Goal: Task Accomplishment & Management: Use online tool/utility

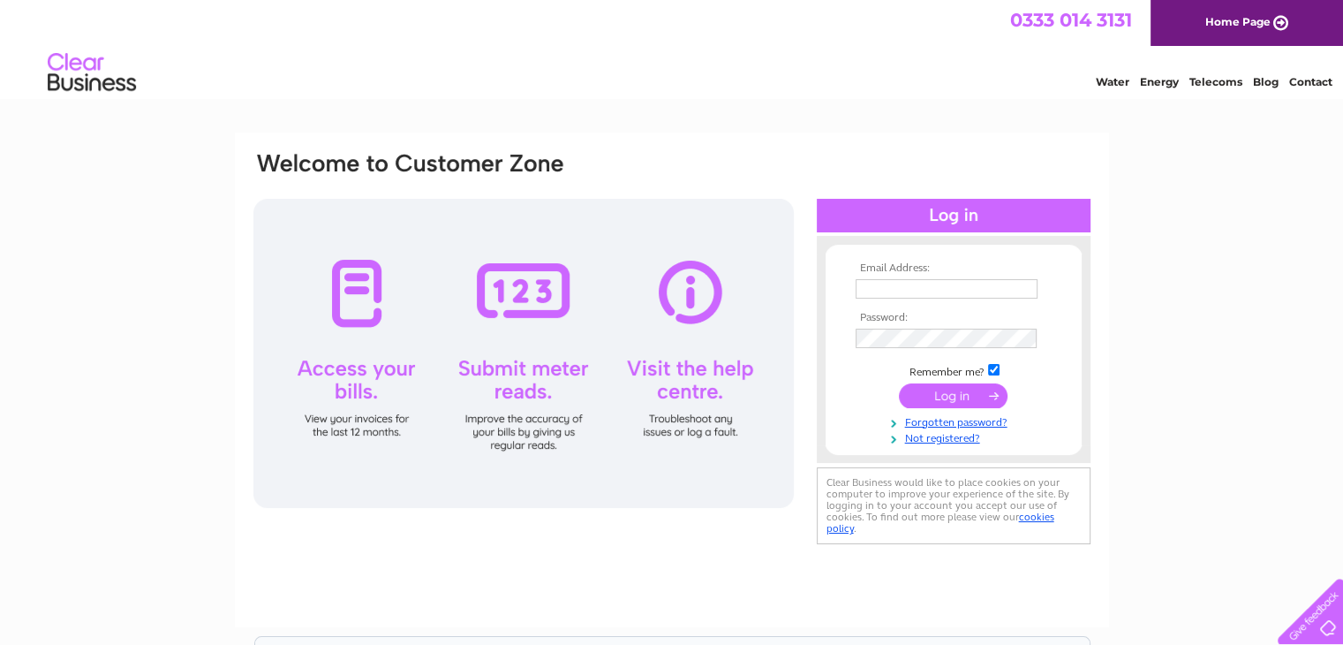
click at [523, 370] on div at bounding box center [523, 353] width 540 height 309
click at [866, 282] on input "text" at bounding box center [948, 289] width 184 height 21
type input "[PERSON_NAME][EMAIL_ADDRESS][DOMAIN_NAME]"
click at [955, 398] on input "submit" at bounding box center [953, 396] width 109 height 25
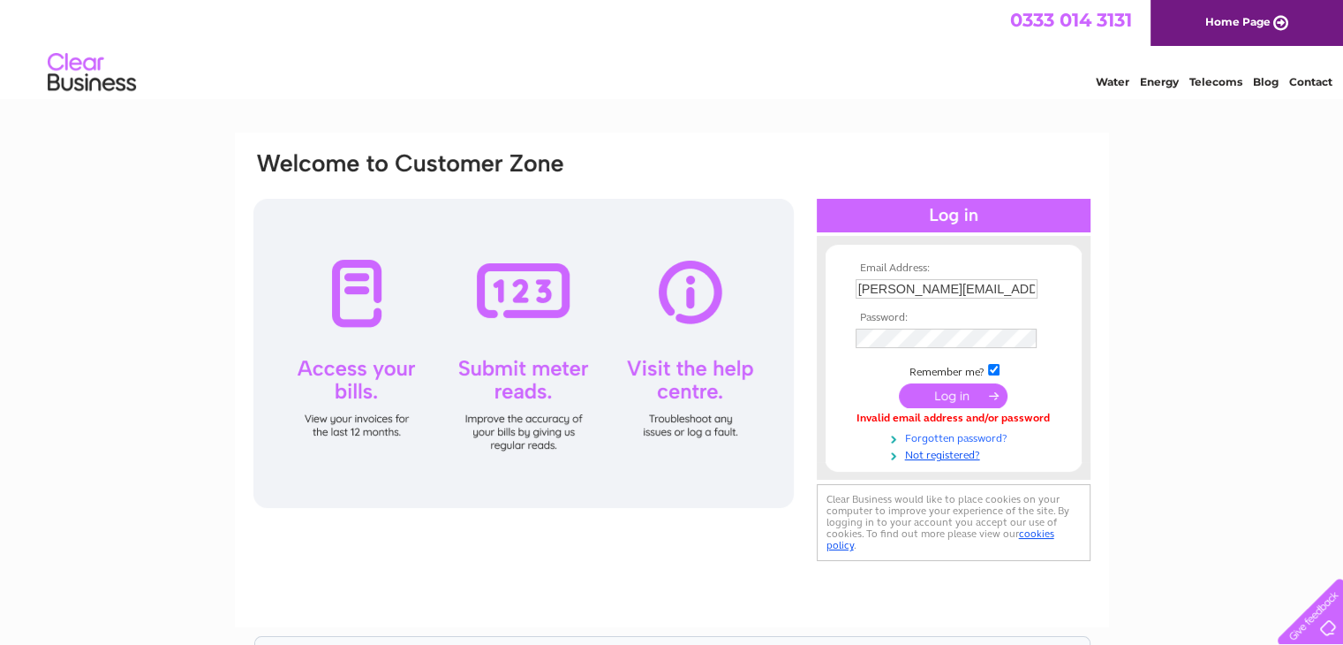
click at [970, 438] on link "Forgotten password?" at bounding box center [956, 436] width 200 height 17
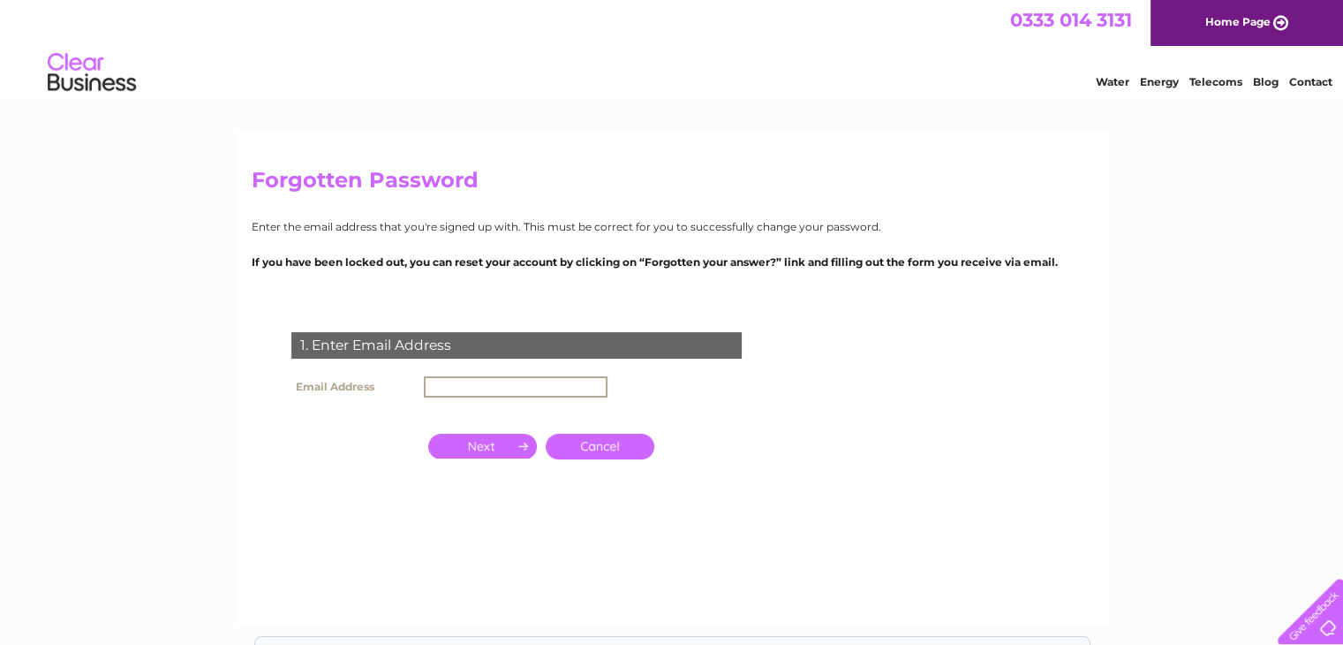
click at [483, 382] on input "text" at bounding box center [516, 386] width 184 height 21
type input "[PERSON_NAME][EMAIL_ADDRESS][DOMAIN_NAME]"
click at [473, 442] on input "button" at bounding box center [482, 444] width 109 height 25
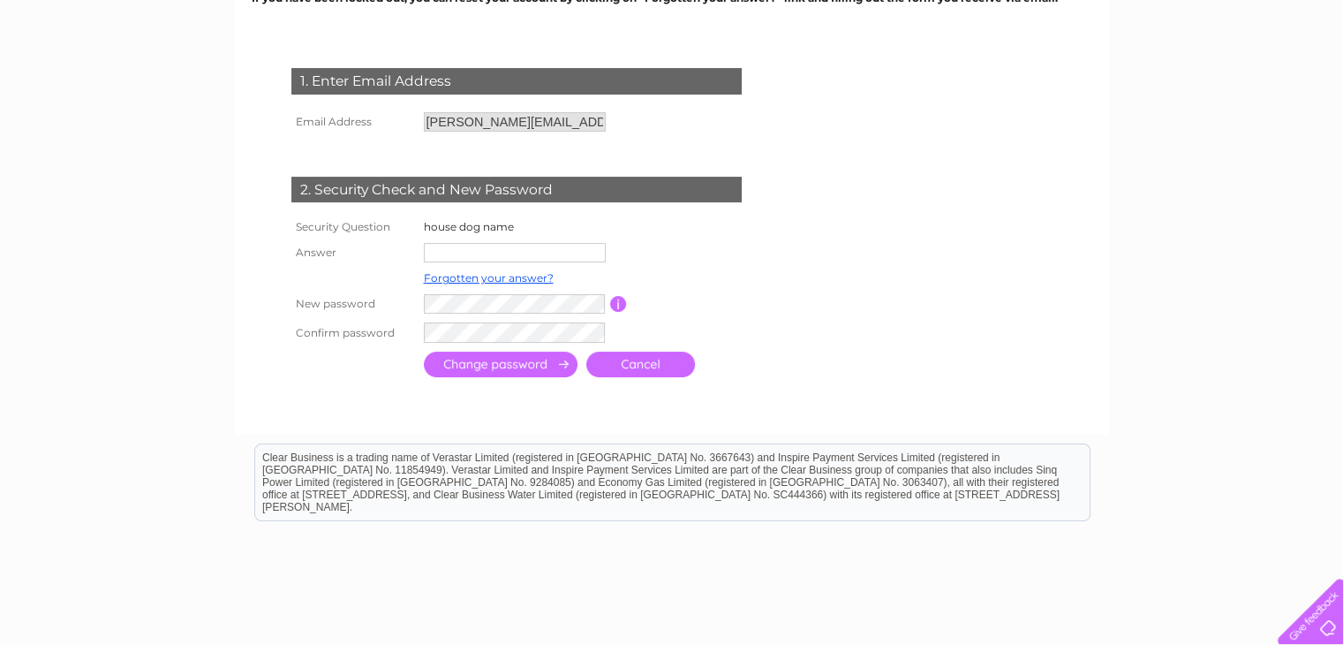
scroll to position [265, 0]
click at [493, 251] on input "text" at bounding box center [515, 251] width 182 height 19
type input "robbie"
click at [388, 295] on tr "New password Password must be at least 6 characters long" at bounding box center [536, 304] width 499 height 30
click at [498, 364] on input "submit" at bounding box center [501, 364] width 154 height 26
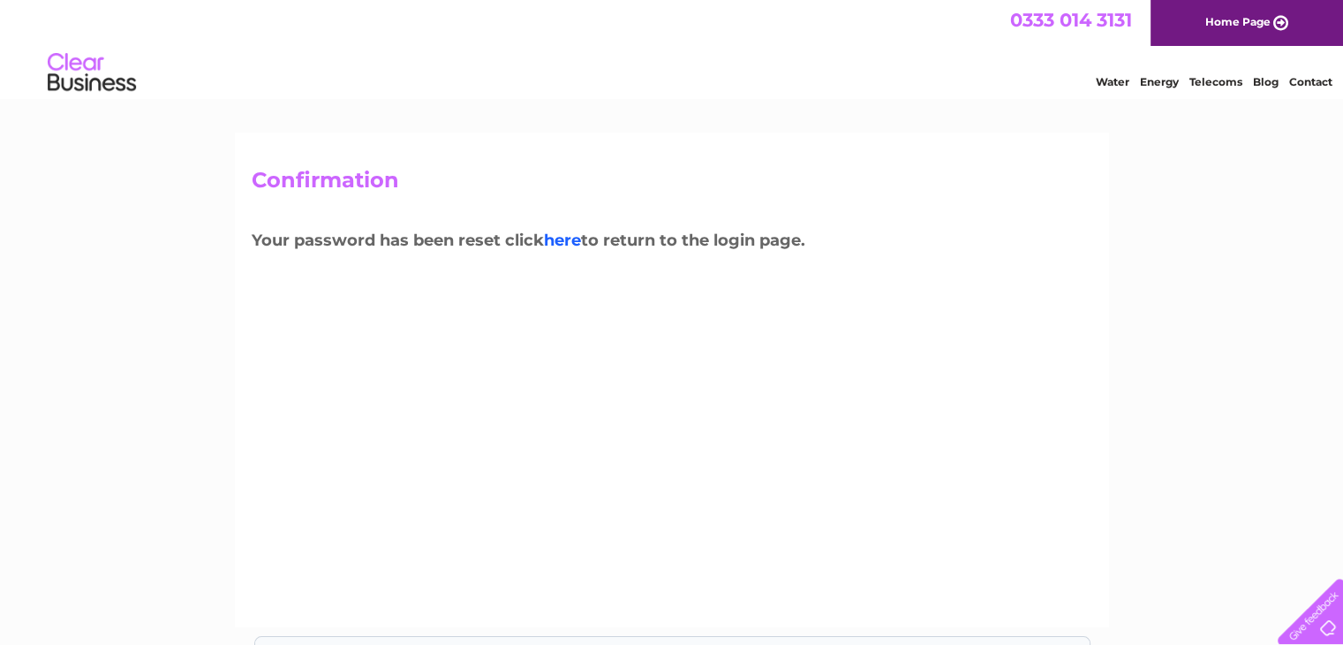
click at [571, 245] on link "here" at bounding box center [562, 239] width 37 height 19
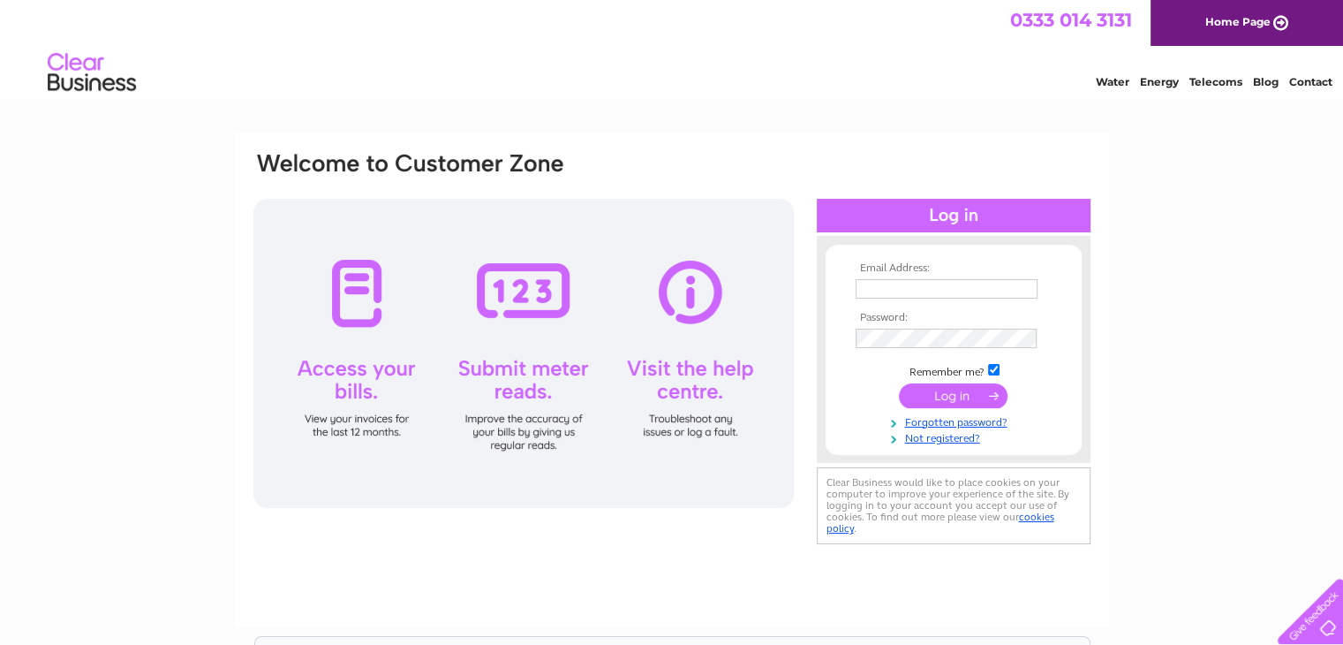
click at [946, 292] on input "text" at bounding box center [947, 288] width 182 height 19
type input "russell.byres@yahoo.co.uk"
click at [932, 398] on input "submit" at bounding box center [953, 396] width 109 height 25
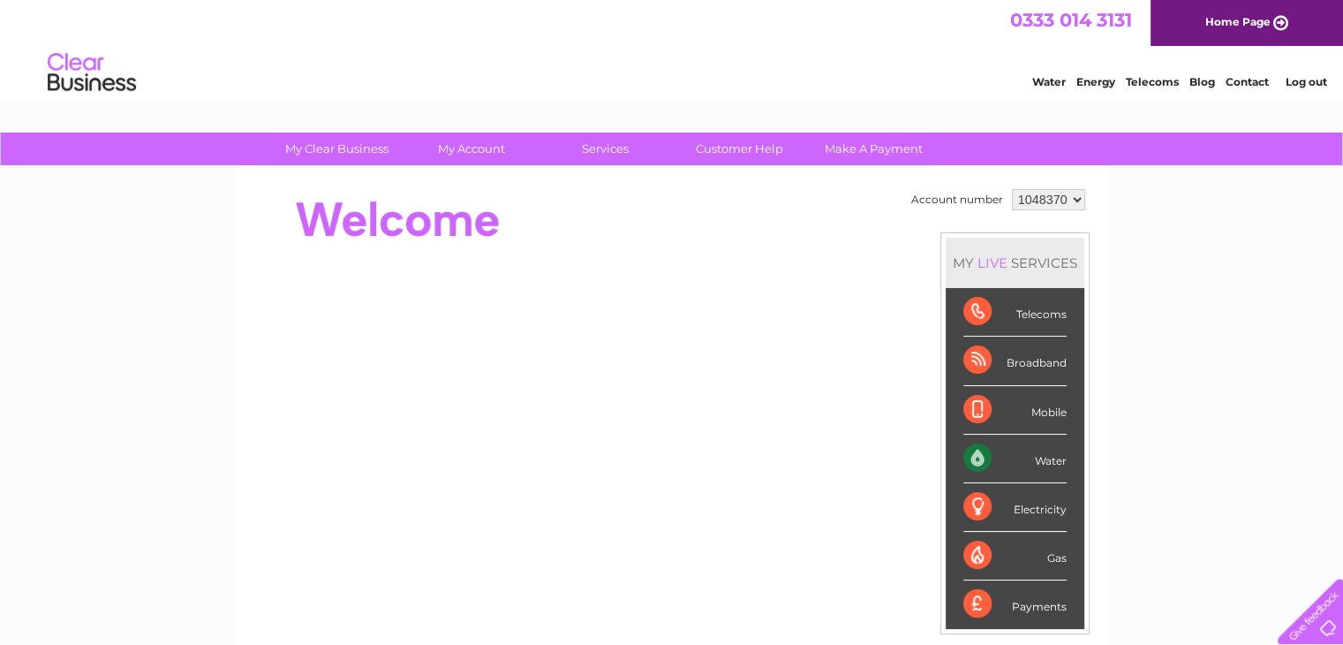
scroll to position [88, 0]
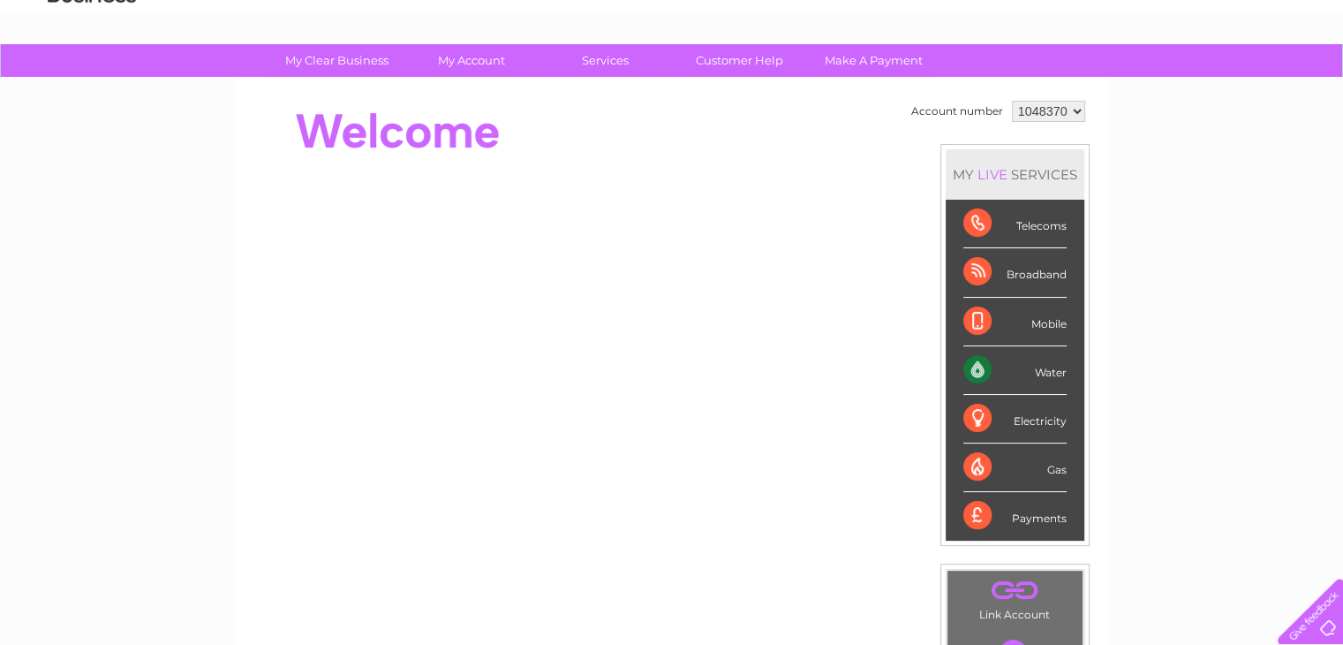
click at [1054, 375] on div "Water" at bounding box center [1014, 370] width 103 height 49
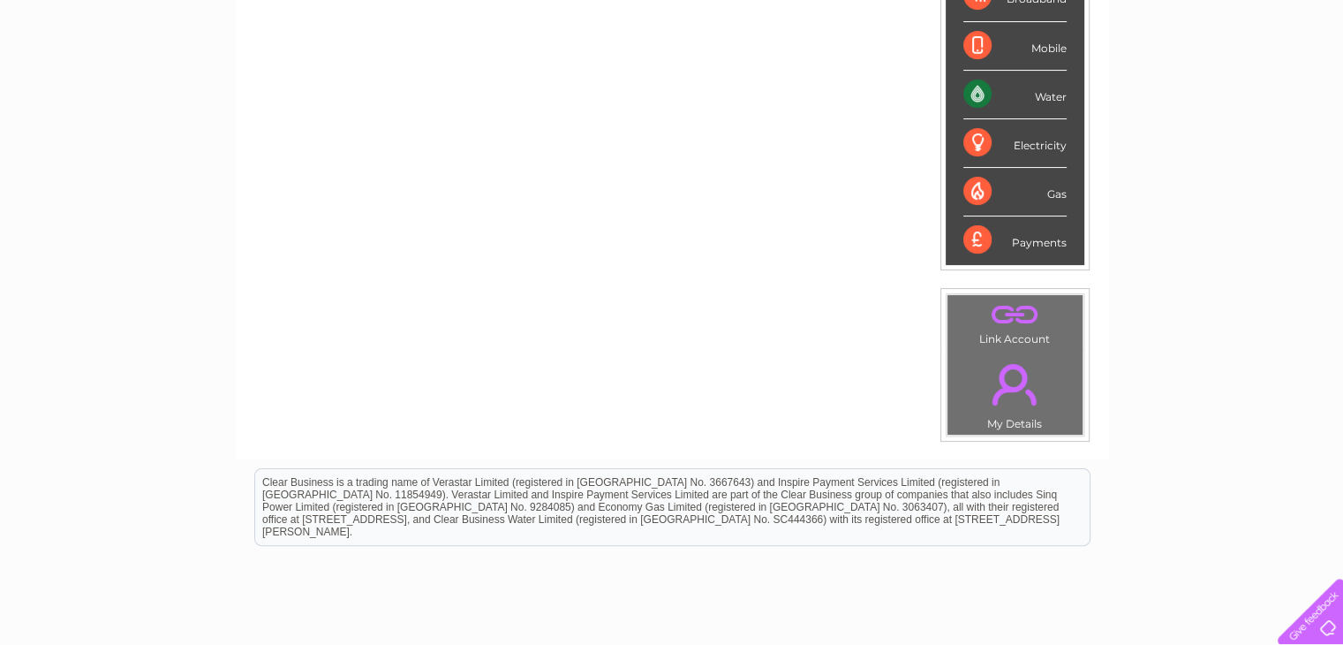
scroll to position [137, 0]
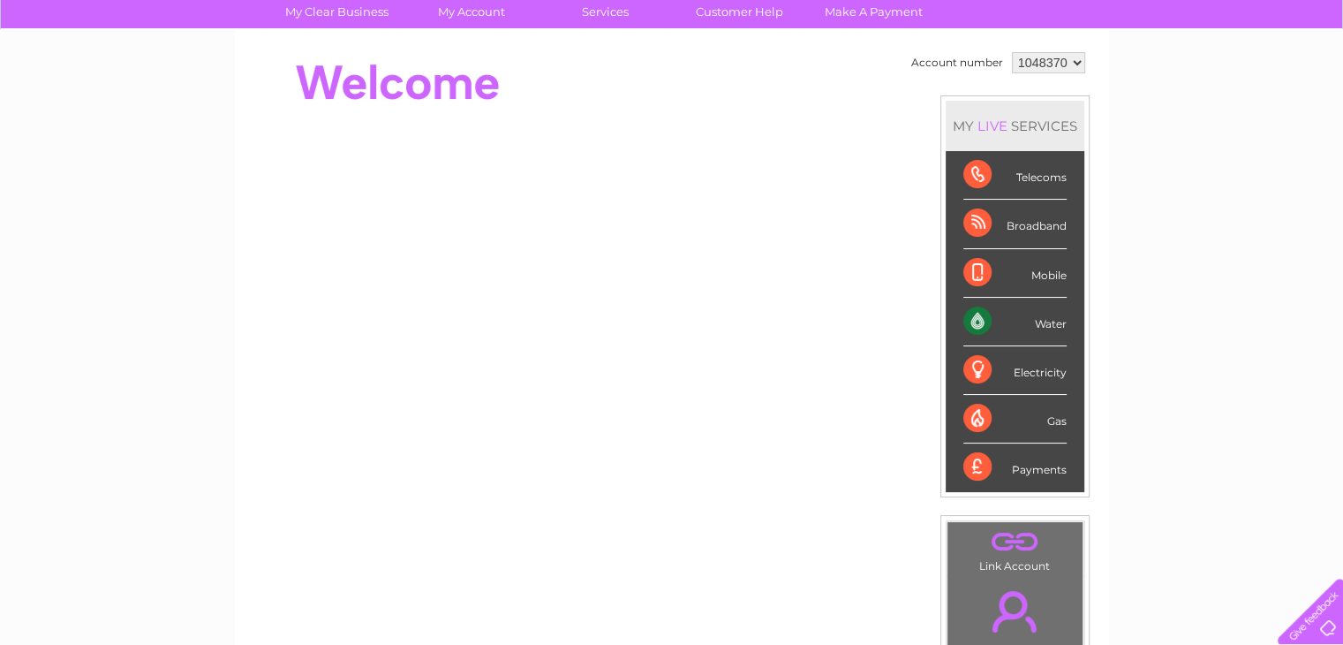
click at [1055, 321] on div "Water" at bounding box center [1014, 322] width 103 height 49
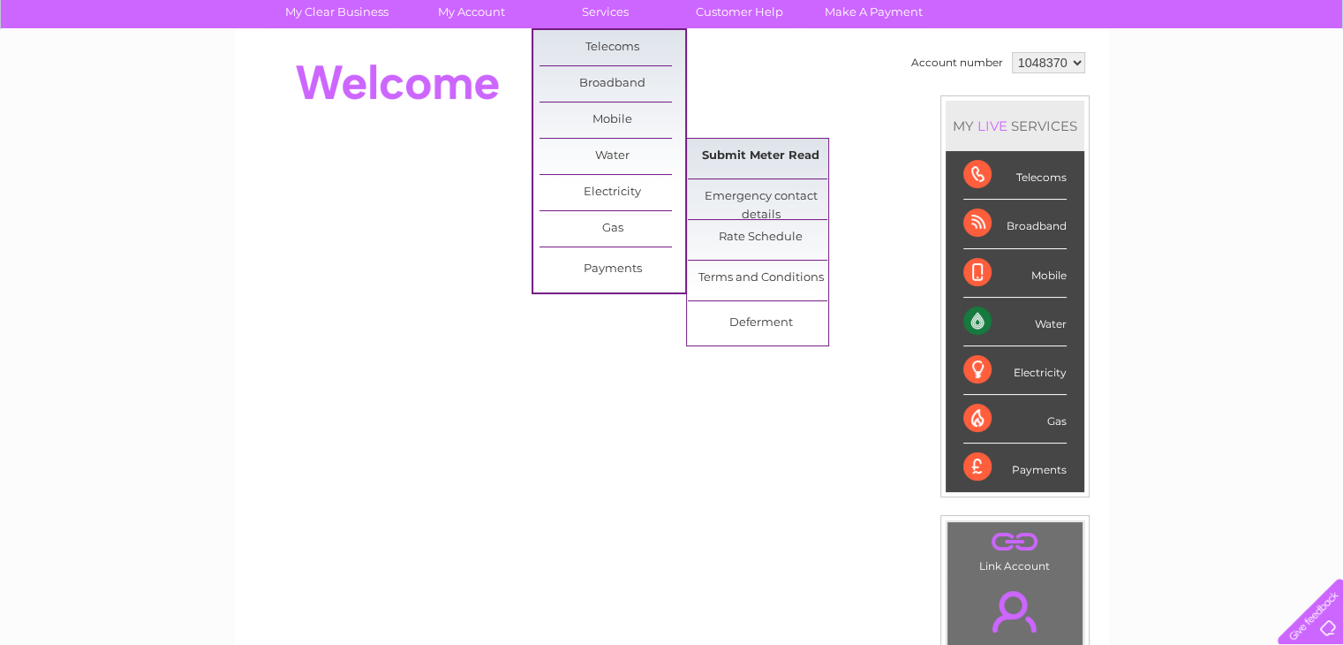
click at [754, 148] on link "Submit Meter Read" at bounding box center [761, 156] width 146 height 35
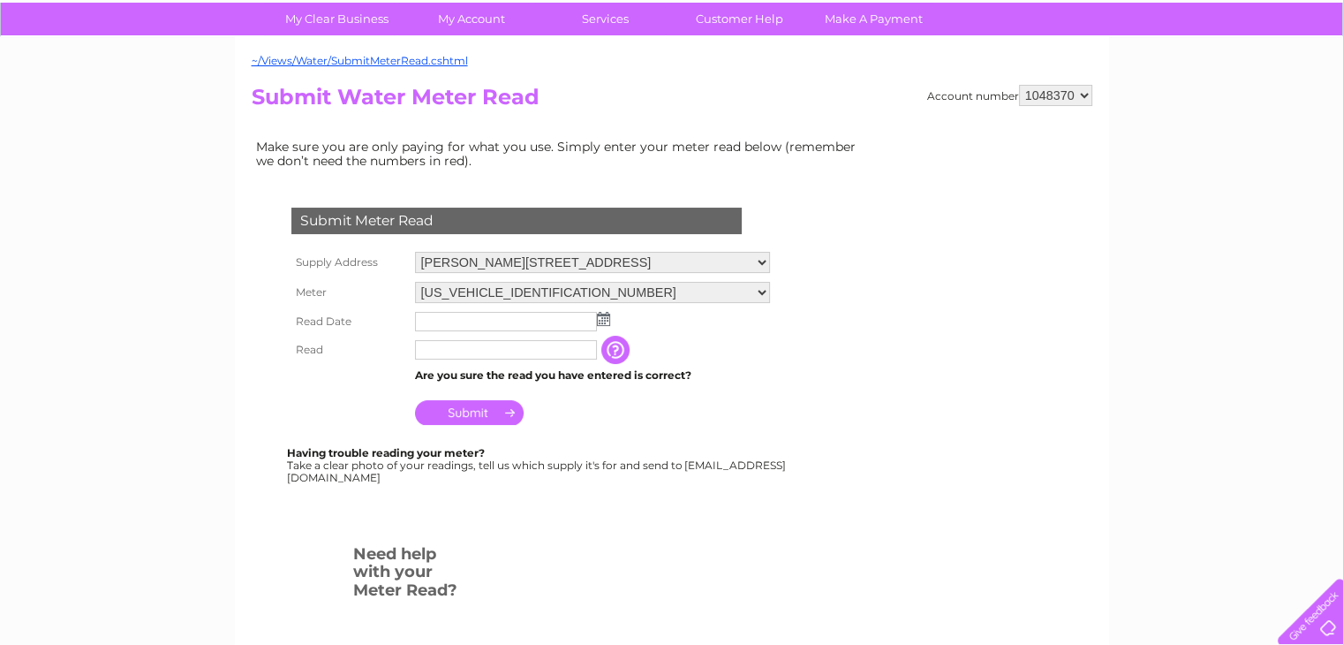
scroll to position [88, 0]
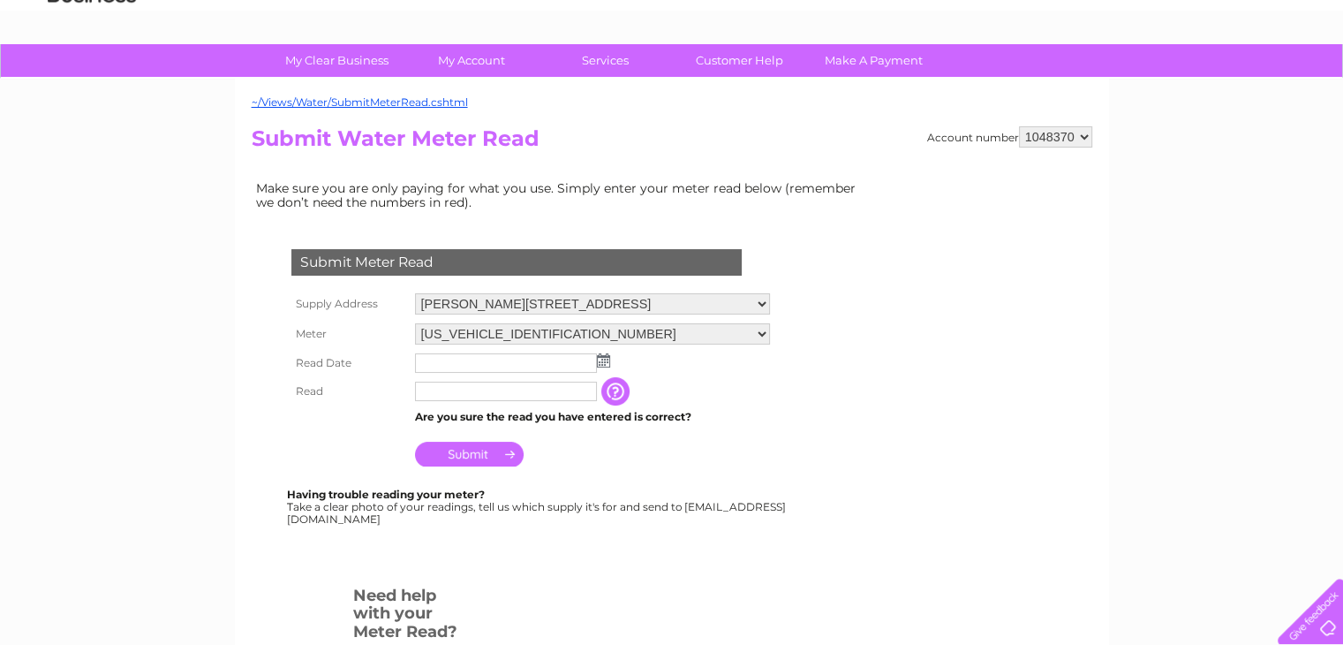
click at [605, 362] on img at bounding box center [603, 360] width 13 height 14
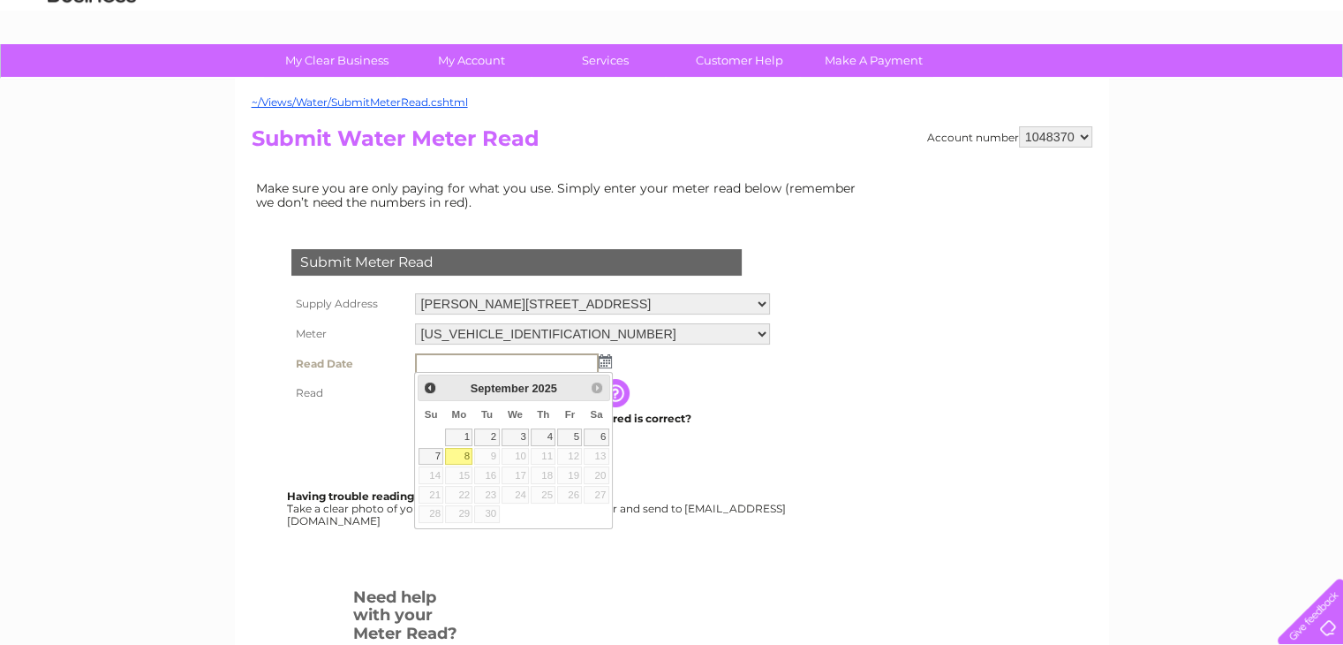
click at [457, 450] on link "8" at bounding box center [458, 457] width 27 height 18
type input "2025/09/08"
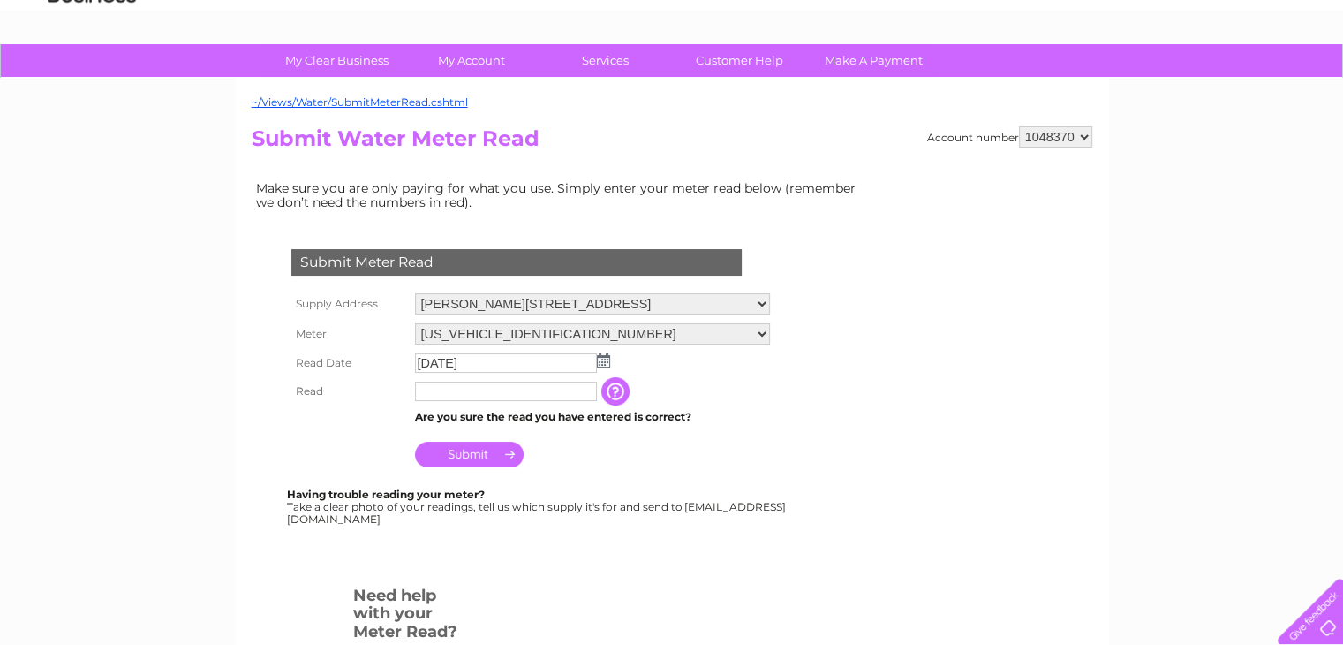
click at [451, 396] on input "text" at bounding box center [506, 390] width 182 height 19
click at [475, 454] on input "Submit" at bounding box center [469, 455] width 109 height 25
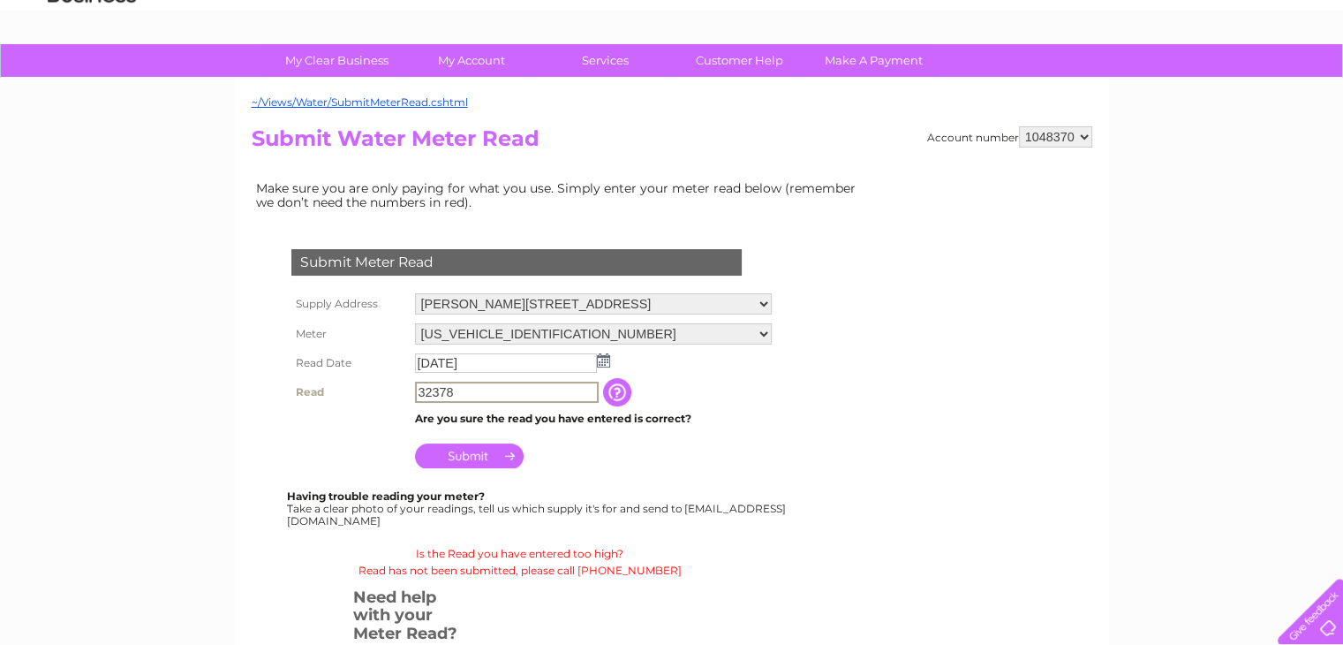
click at [456, 390] on input "32378" at bounding box center [507, 391] width 184 height 21
type input "3237"
click at [464, 452] on input "Submit" at bounding box center [469, 454] width 109 height 25
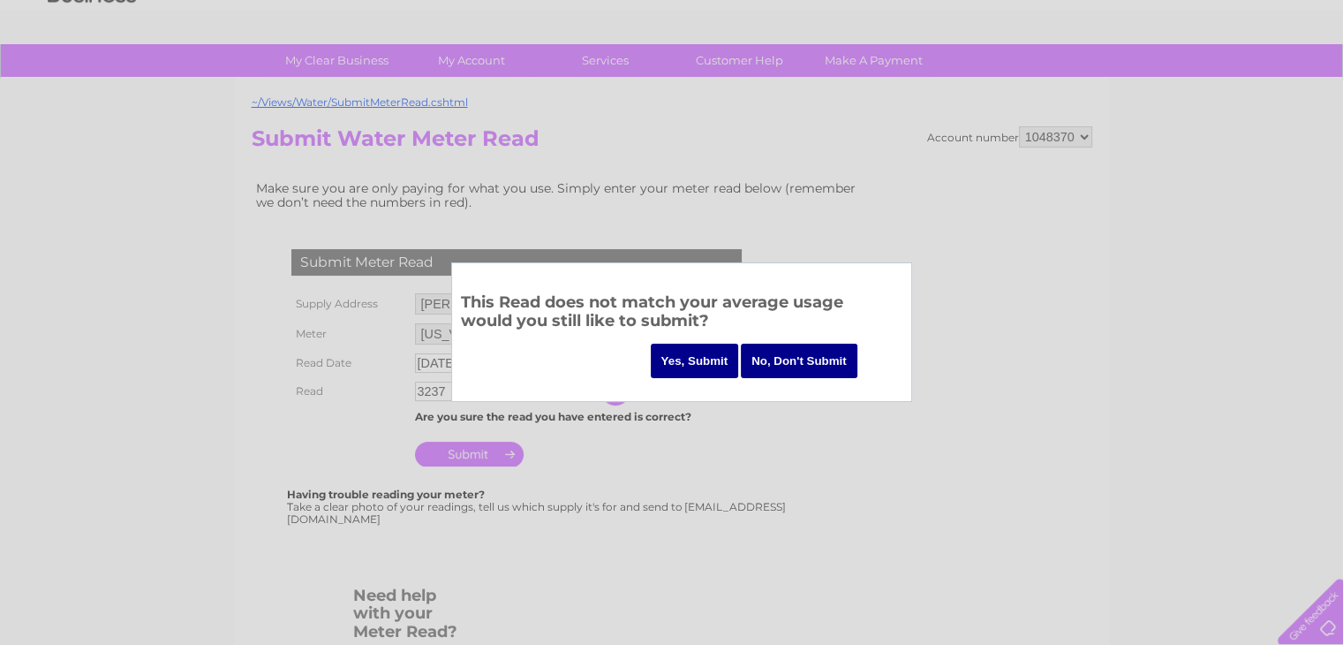
click at [700, 352] on input "Yes, Submit" at bounding box center [695, 360] width 88 height 34
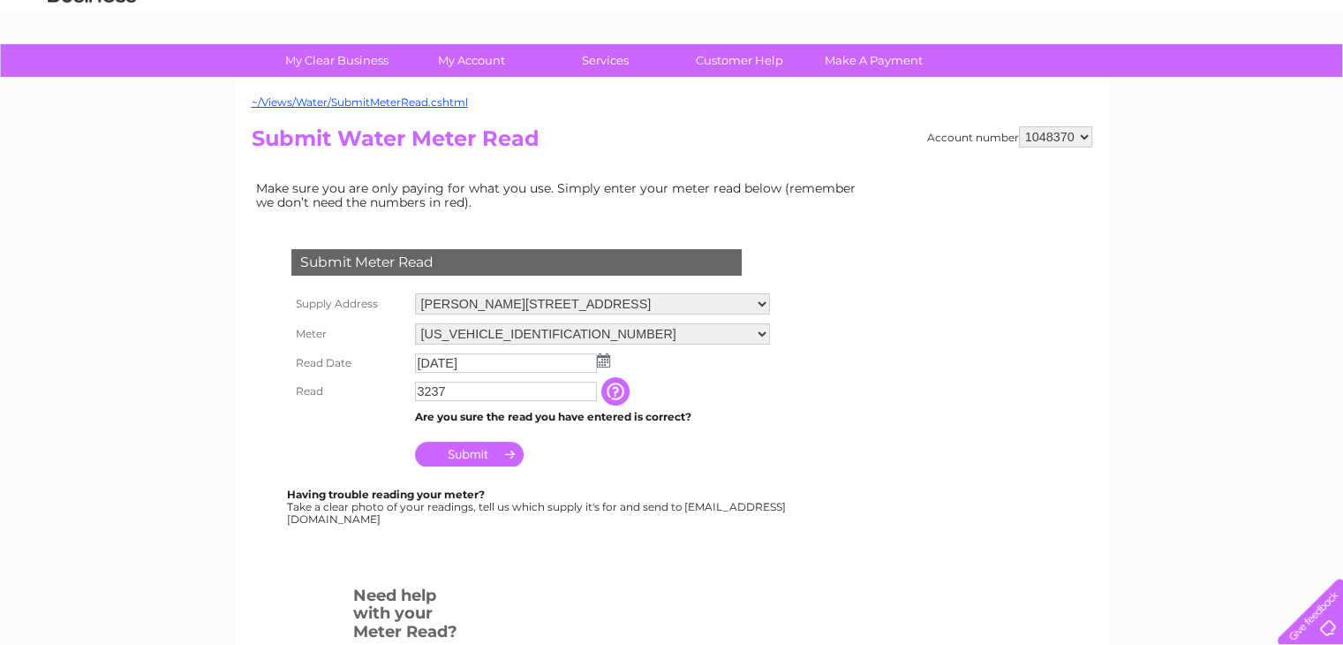
scroll to position [171, 0]
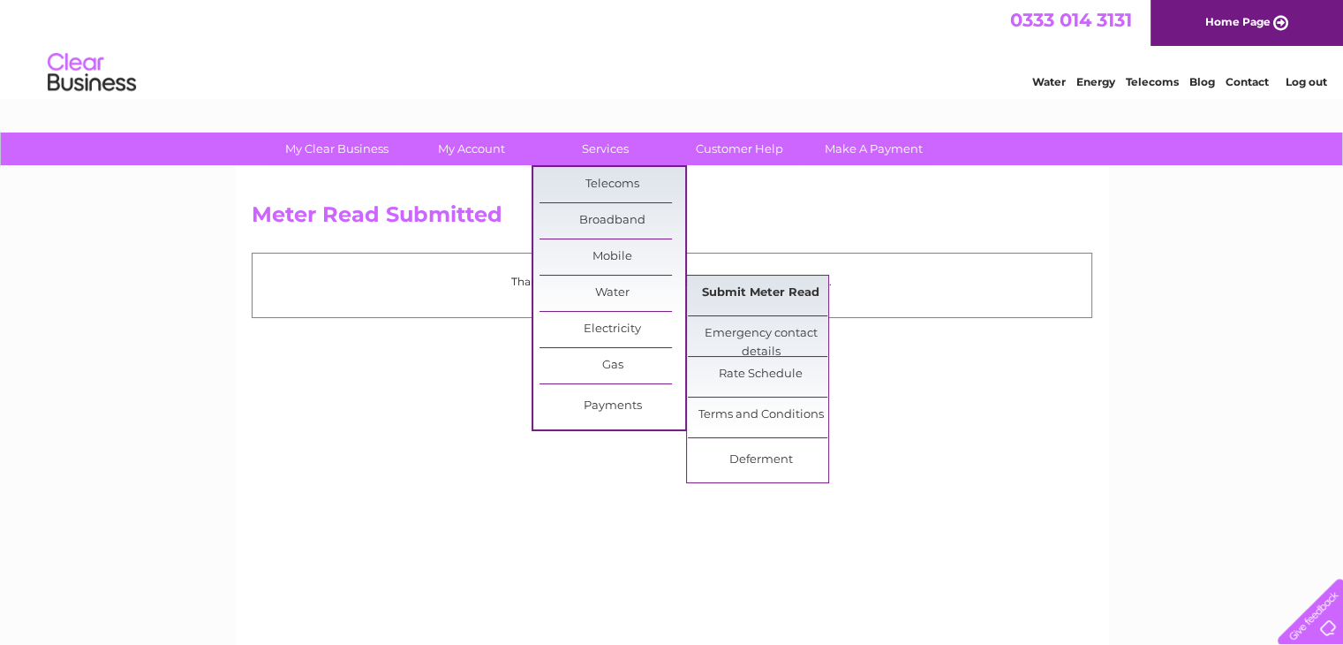
click at [766, 298] on link "Submit Meter Read" at bounding box center [761, 292] width 146 height 35
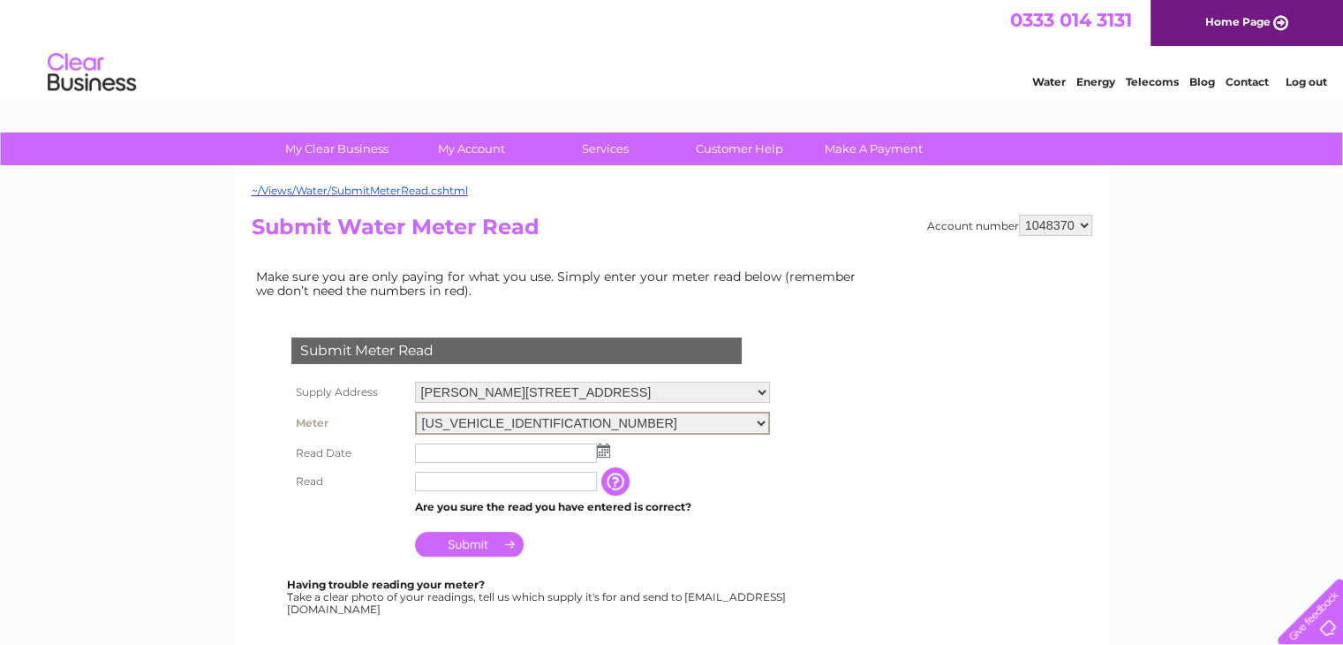
click at [761, 418] on select "06ELSTER16M032369" at bounding box center [592, 422] width 355 height 23
click at [415, 411] on select "06ELSTER16M032369" at bounding box center [592, 422] width 355 height 23
click at [562, 419] on select "06ELSTER16M032369" at bounding box center [592, 422] width 355 height 23
click at [555, 423] on select "06ELSTER16M032369" at bounding box center [592, 422] width 355 height 23
click at [766, 423] on select "[US_VEHICLE_IDENTIFICATION_NUMBER]" at bounding box center [592, 422] width 355 height 23
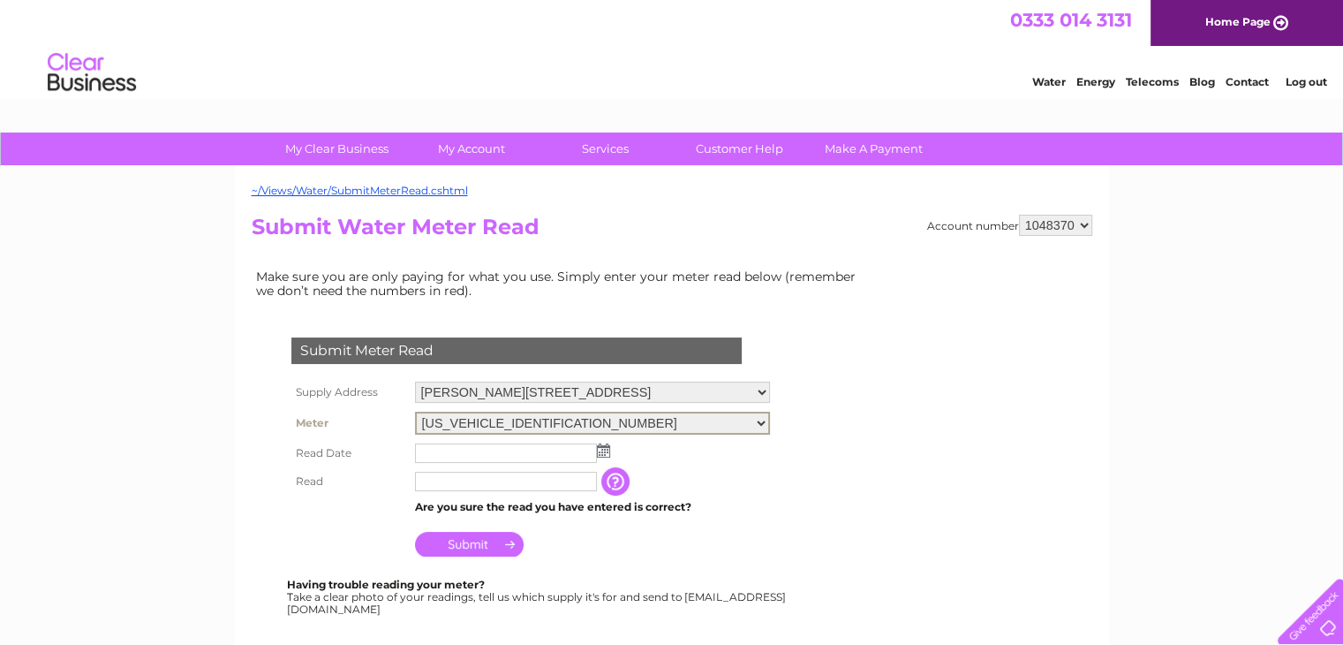
scroll to position [88, 0]
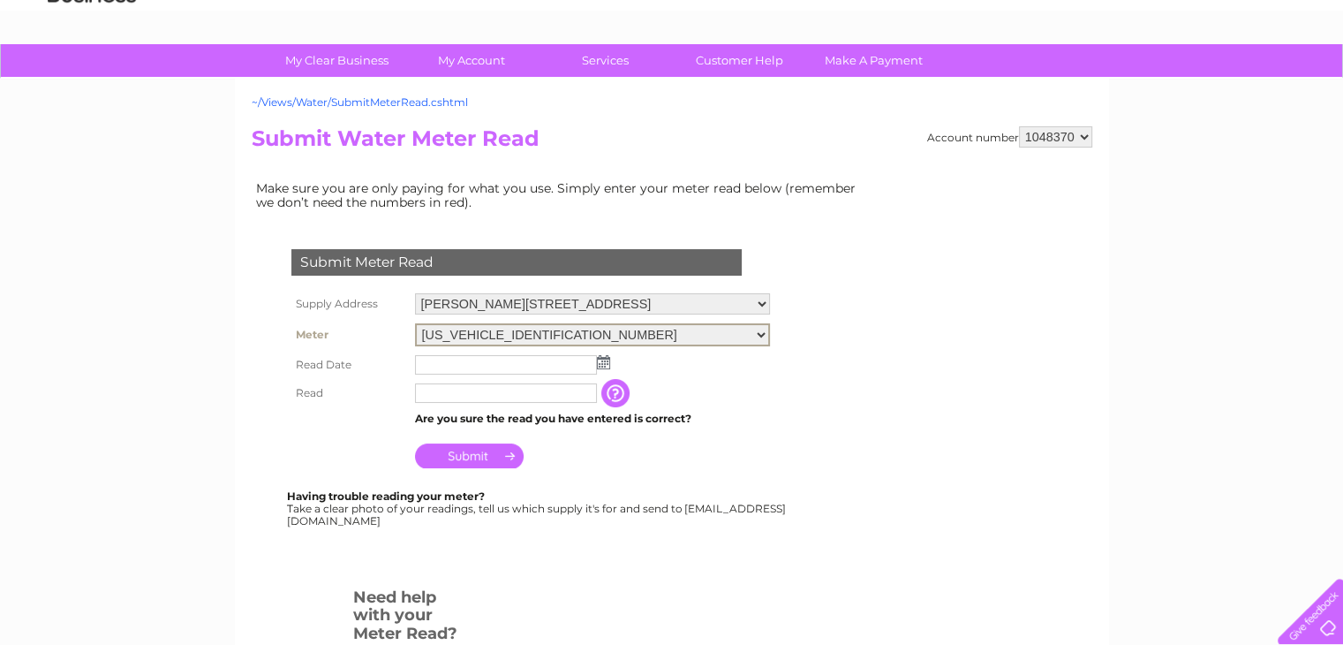
click at [401, 98] on link "~/Views/Water/SubmitMeterRead.cshtml" at bounding box center [360, 101] width 216 height 13
click at [753, 63] on link "Customer Help" at bounding box center [740, 60] width 146 height 33
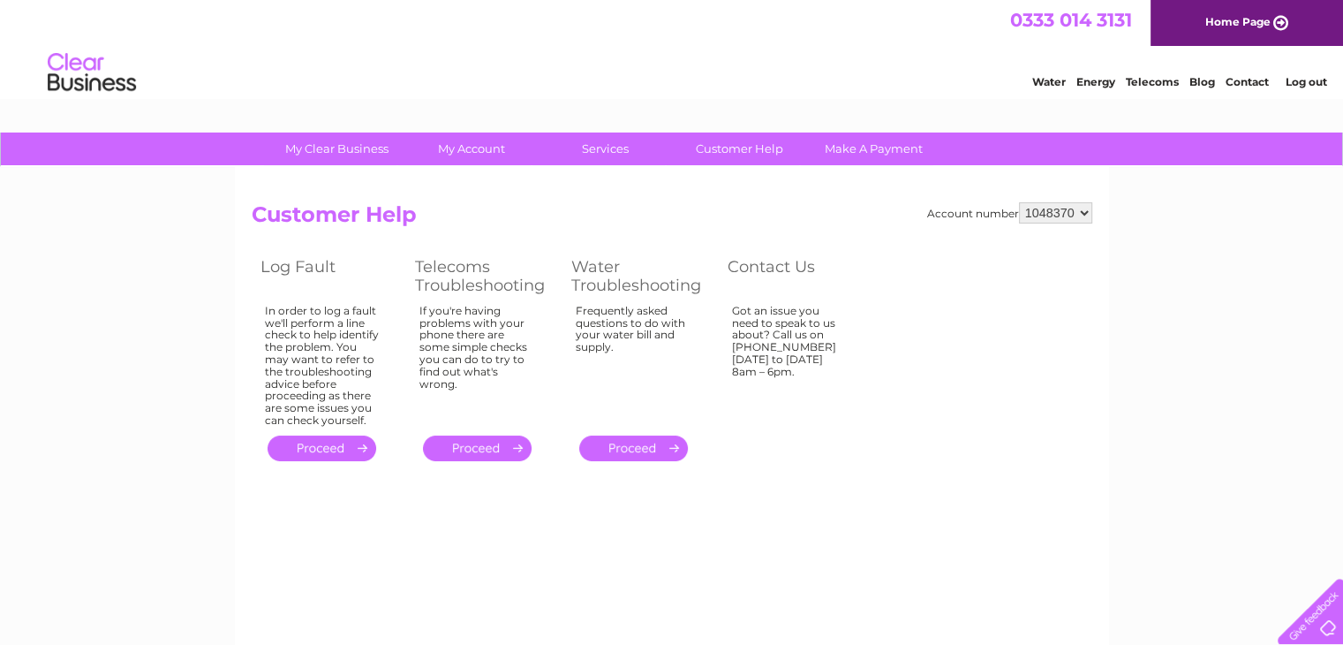
click at [630, 438] on link "." at bounding box center [633, 448] width 109 height 26
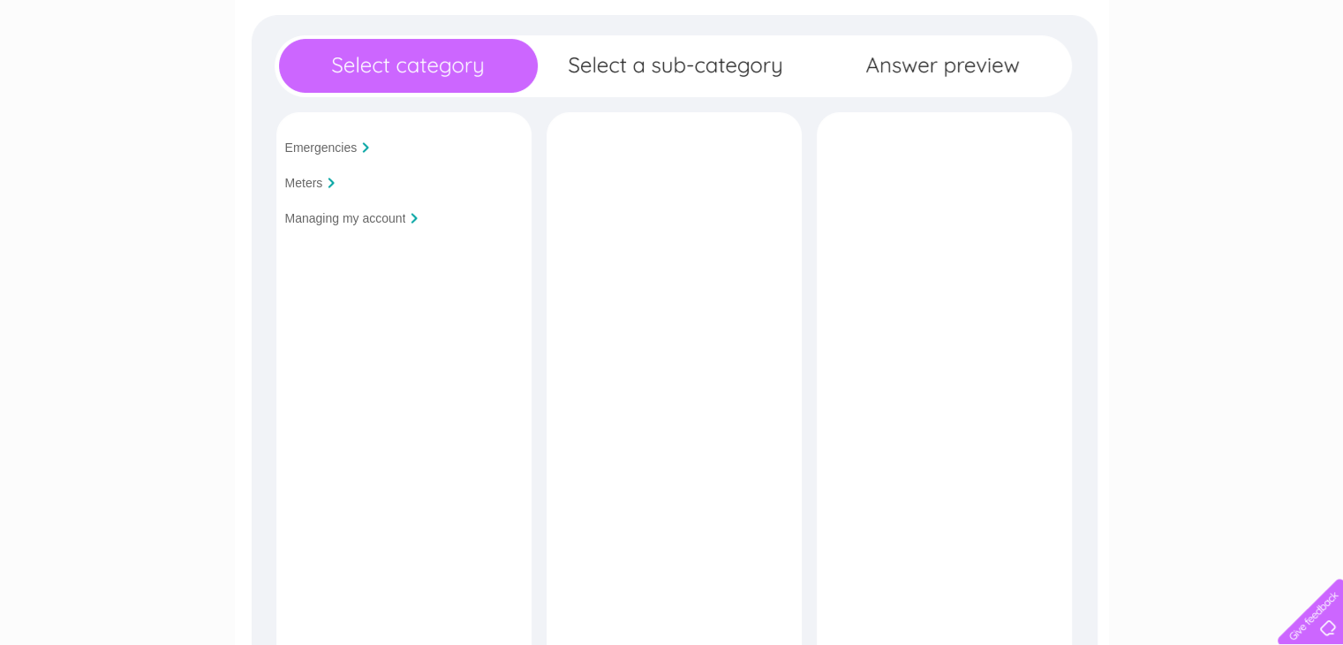
scroll to position [265, 0]
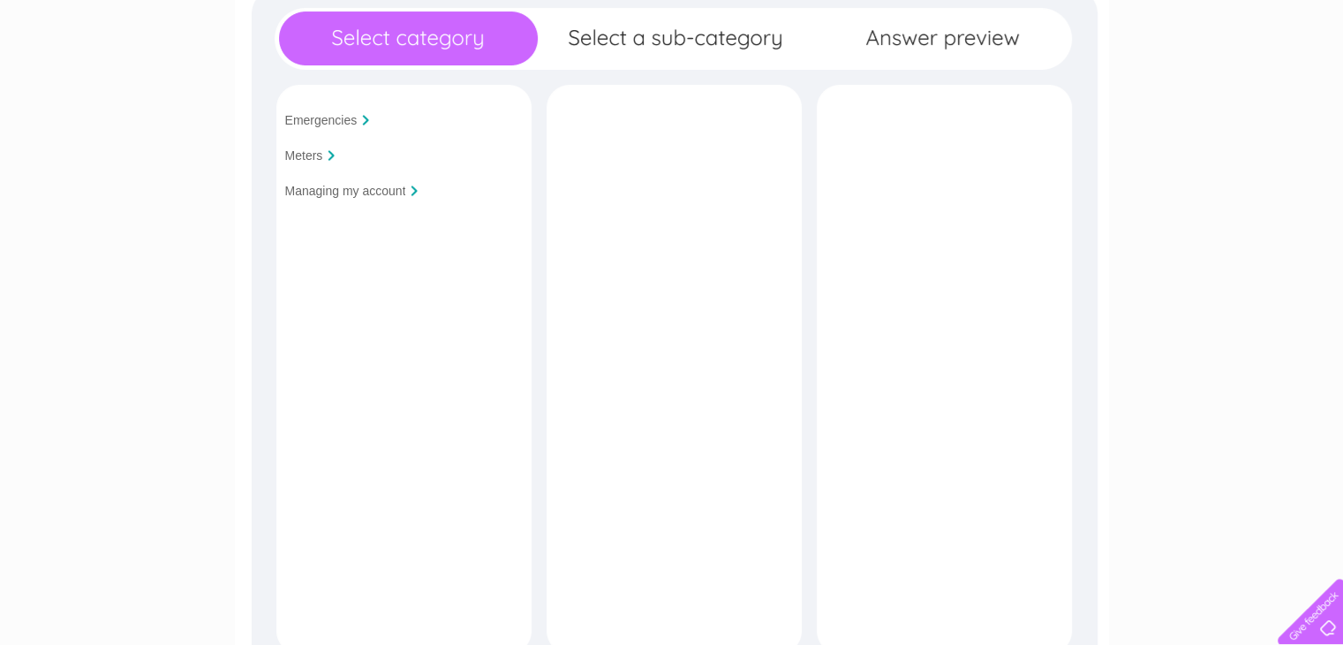
click at [333, 150] on div at bounding box center [331, 155] width 7 height 11
click at [319, 156] on input "Meters" at bounding box center [304, 155] width 38 height 14
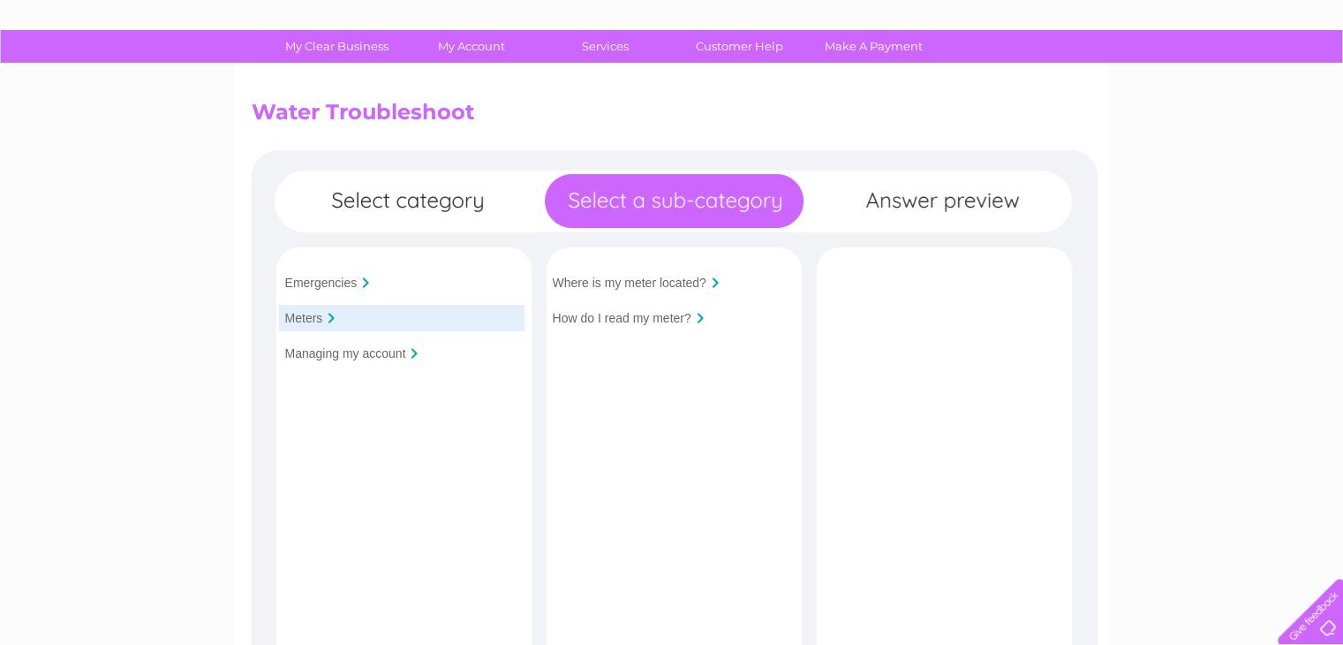
scroll to position [0, 0]
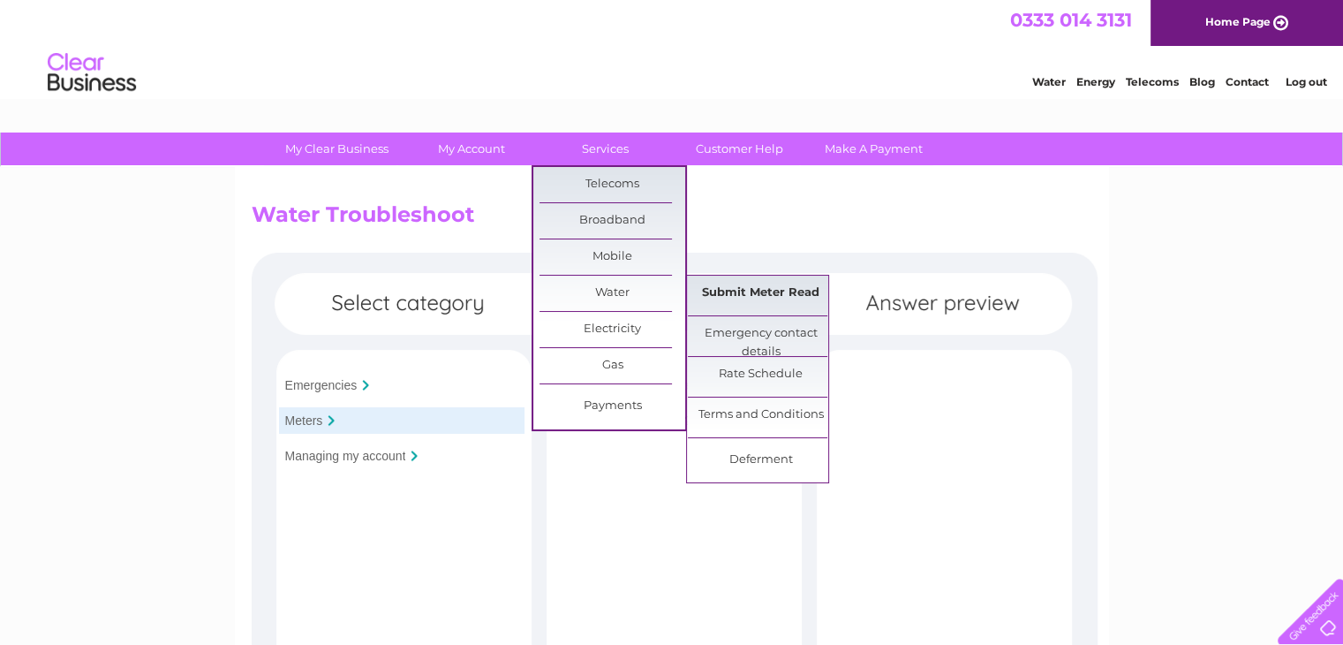
click at [773, 295] on link "Submit Meter Read" at bounding box center [761, 292] width 146 height 35
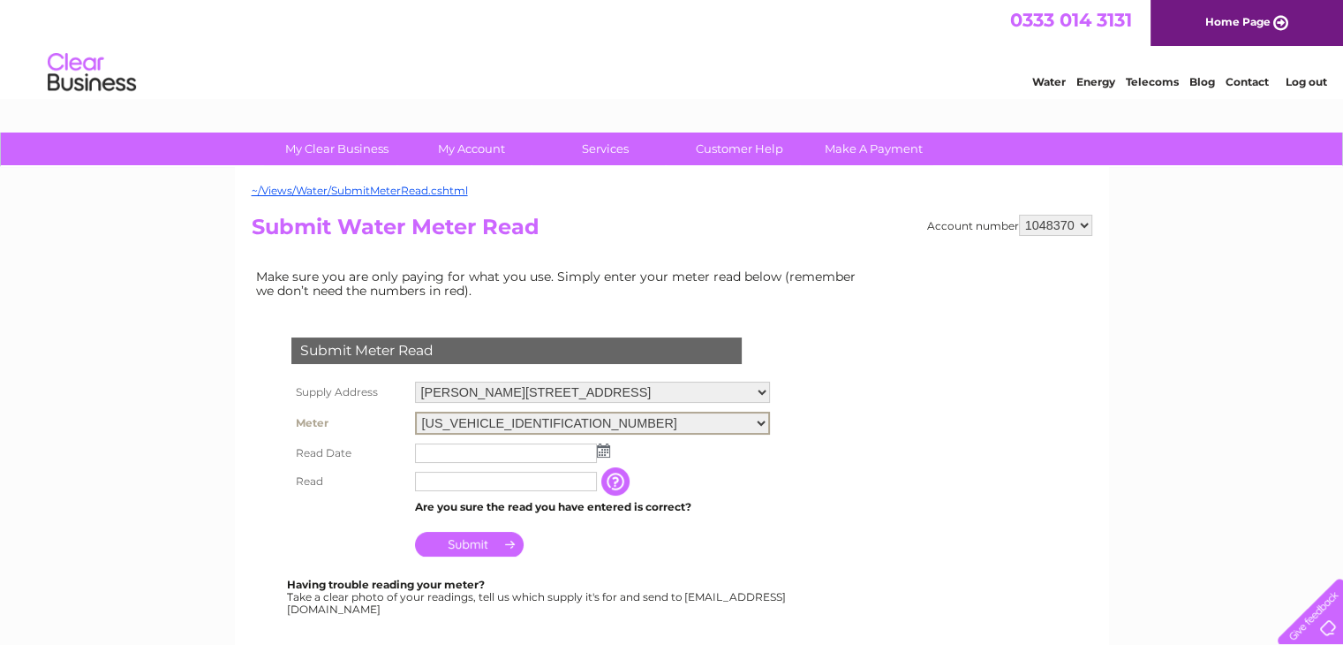
click at [553, 419] on select "[US_VEHICLE_IDENTIFICATION_NUMBER]" at bounding box center [592, 422] width 355 height 23
click at [415, 411] on select "[US_VEHICLE_IDENTIFICATION_NUMBER]" at bounding box center [592, 422] width 355 height 23
click at [1085, 226] on select "1048370" at bounding box center [1055, 225] width 73 height 21
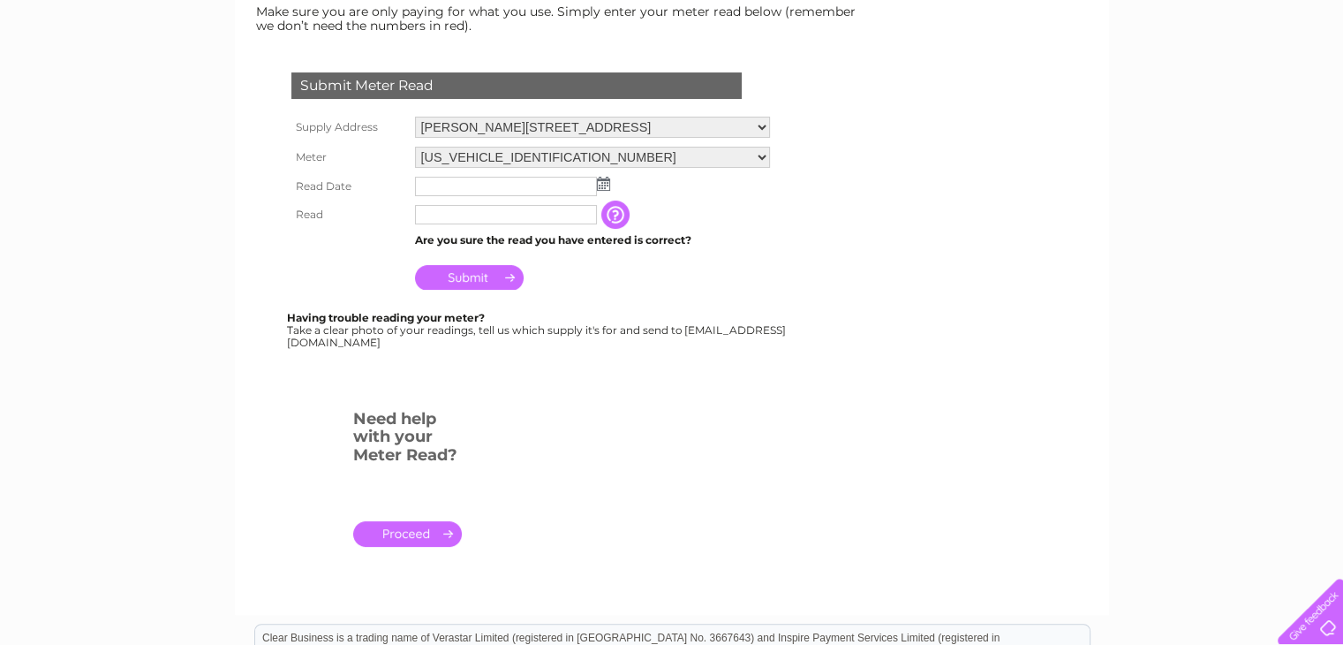
scroll to position [353, 0]
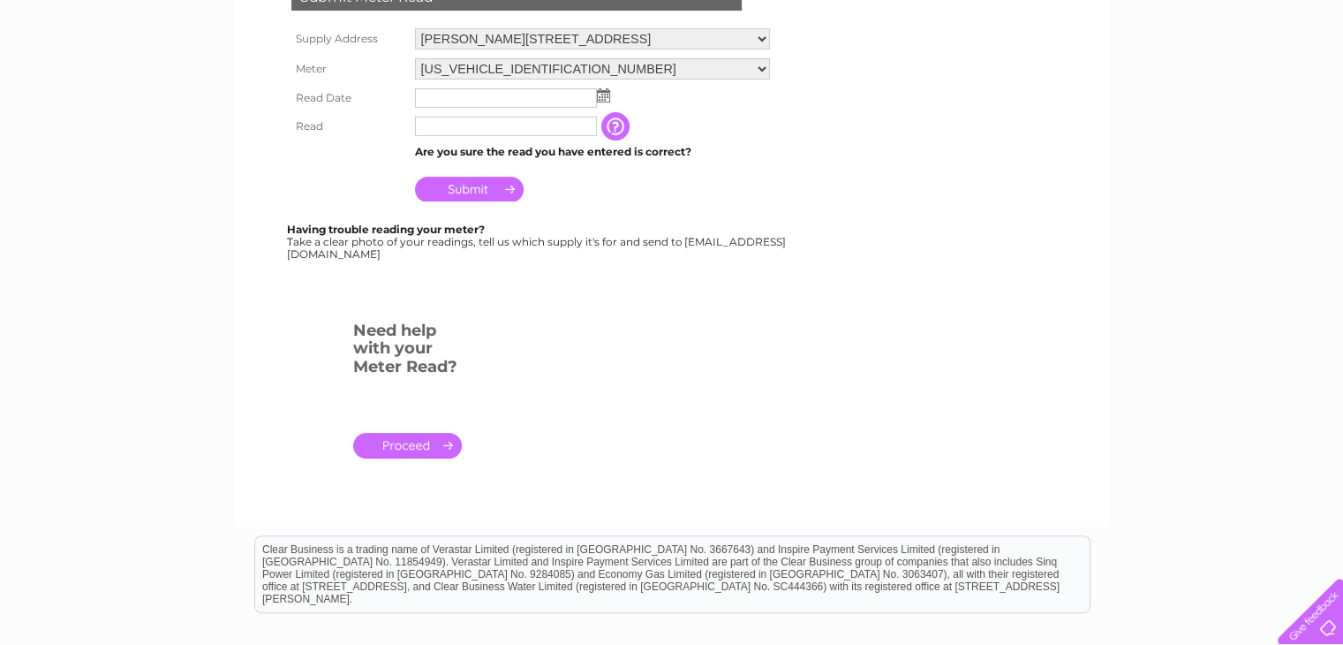
click at [393, 453] on link "." at bounding box center [407, 446] width 109 height 26
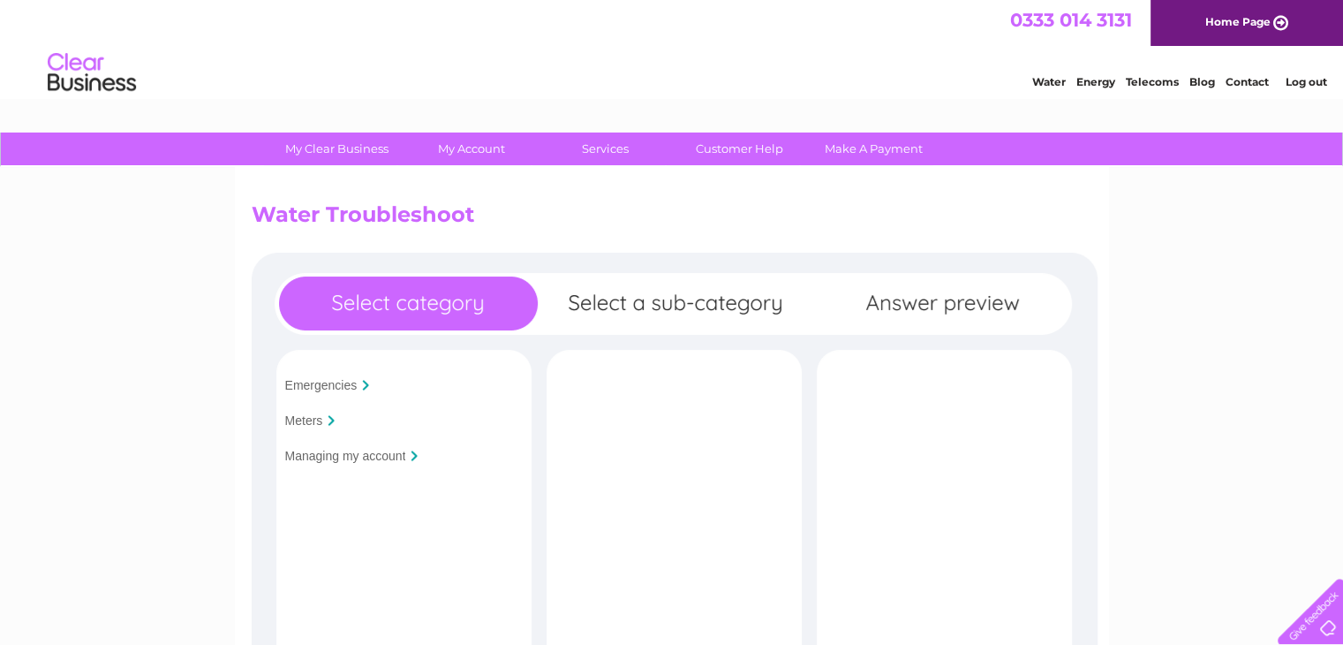
click at [313, 420] on input "Meters" at bounding box center [304, 420] width 38 height 14
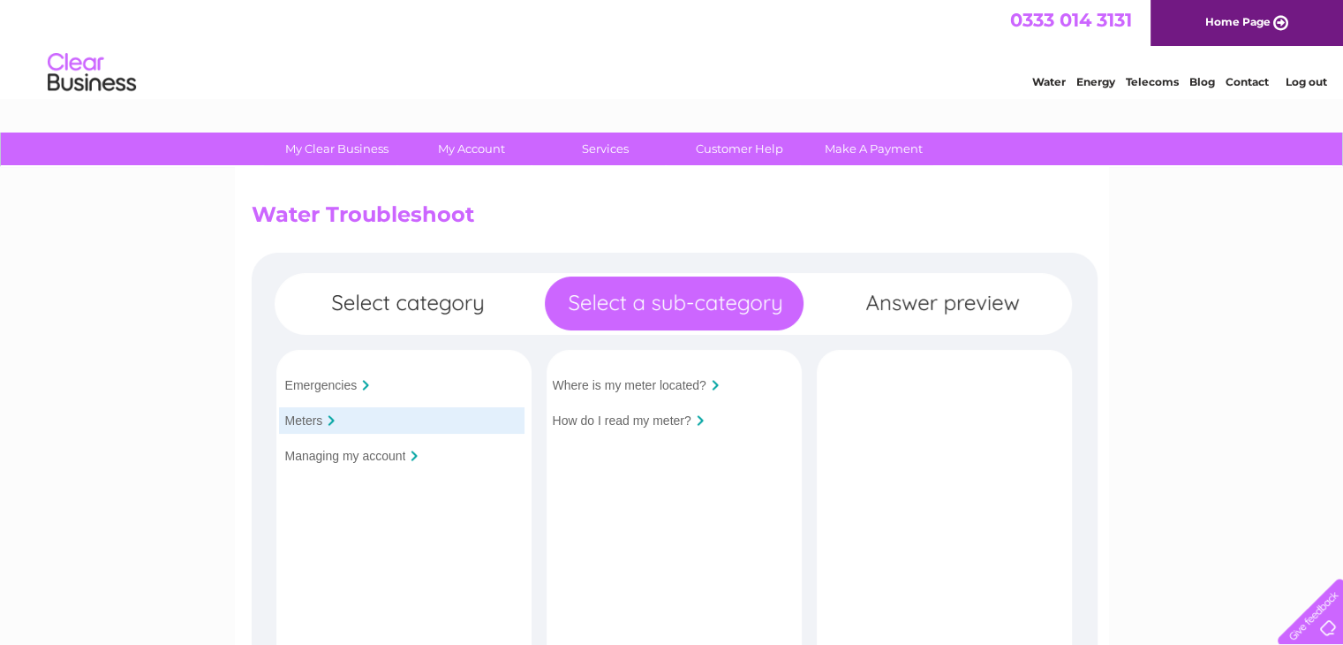
click at [707, 383] on div "Where is my meter located?" at bounding box center [669, 385] width 245 height 26
click at [715, 383] on div at bounding box center [715, 385] width 7 height 11
click at [638, 418] on input "How do I read my meter?" at bounding box center [622, 420] width 139 height 14
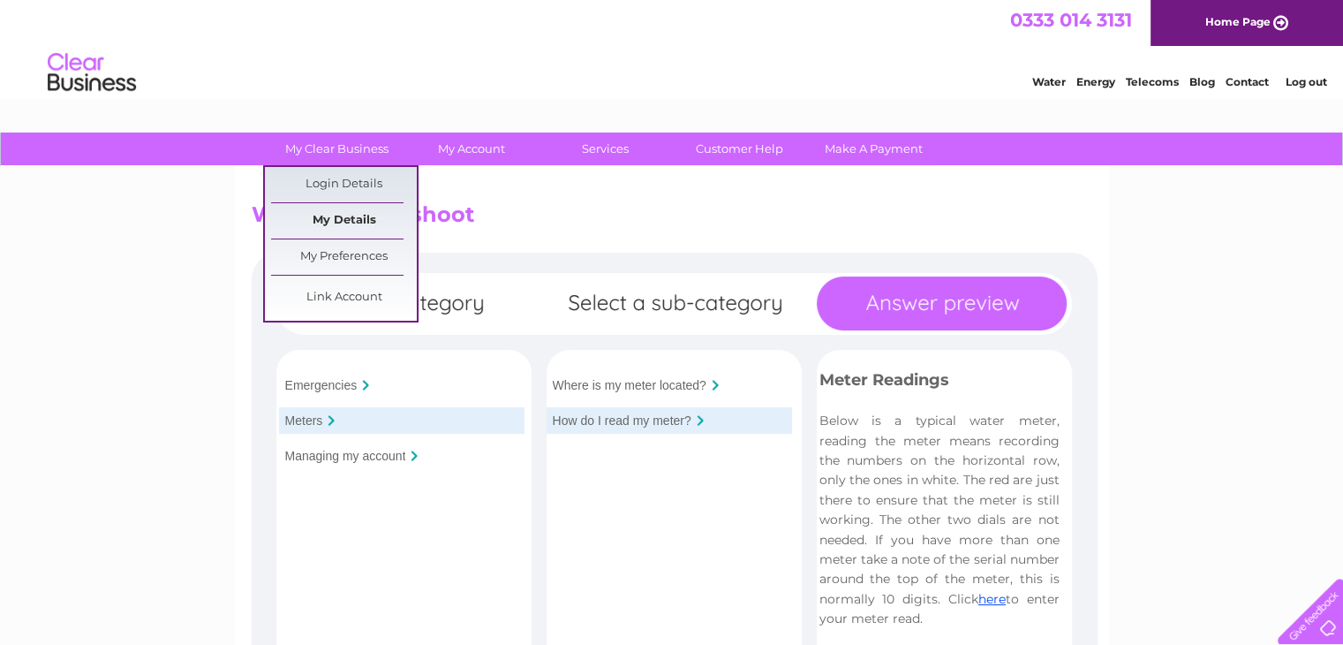
click at [356, 220] on link "My Details" at bounding box center [344, 220] width 146 height 35
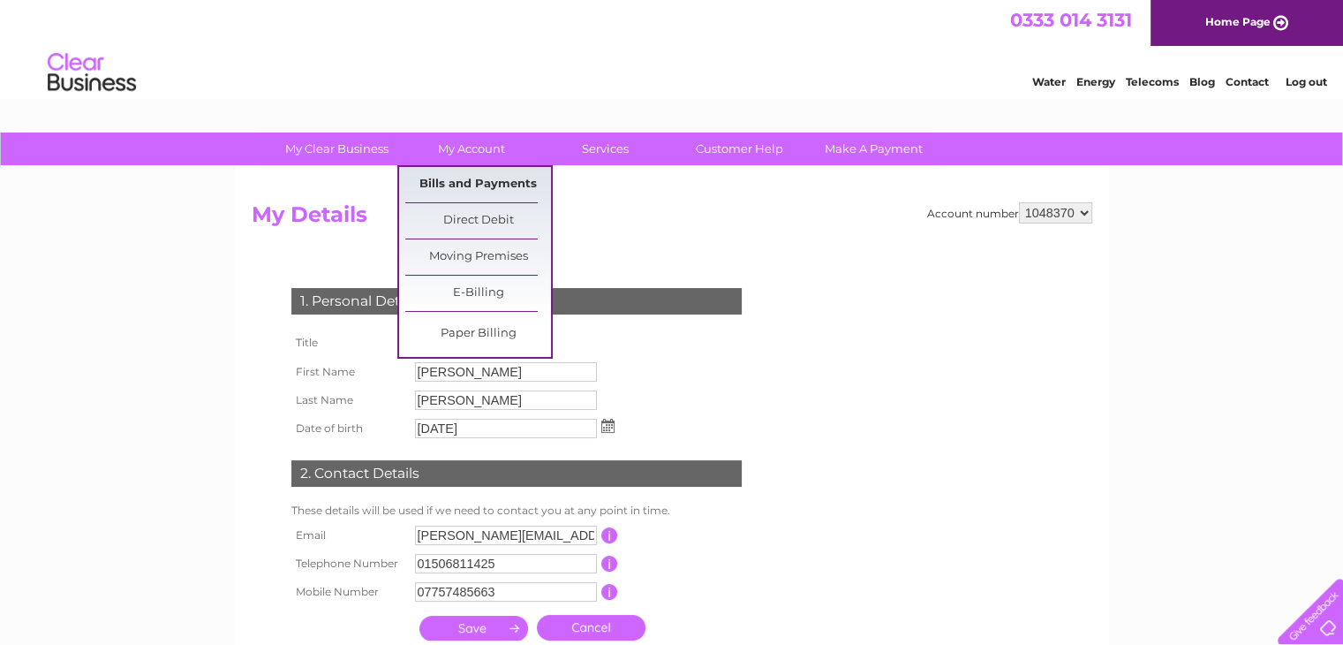
click at [484, 177] on link "Bills and Payments" at bounding box center [478, 184] width 146 height 35
click at [487, 184] on link "Bills and Payments" at bounding box center [478, 184] width 146 height 35
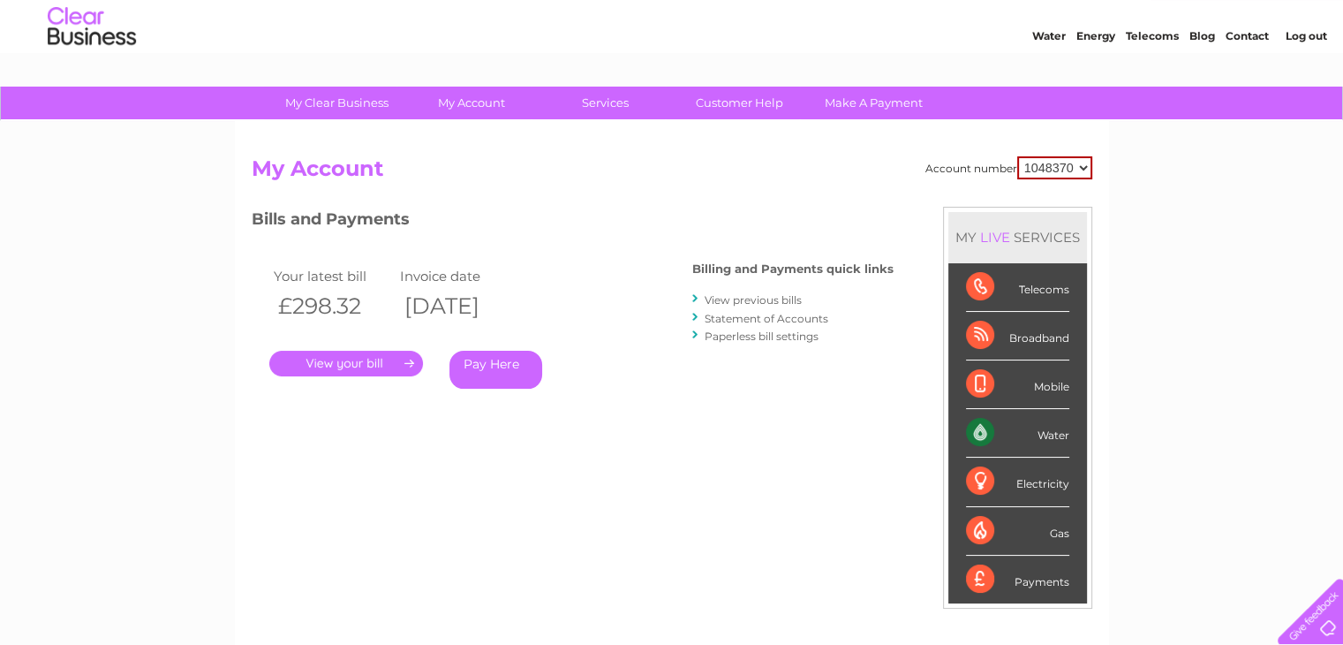
scroll to position [88, 0]
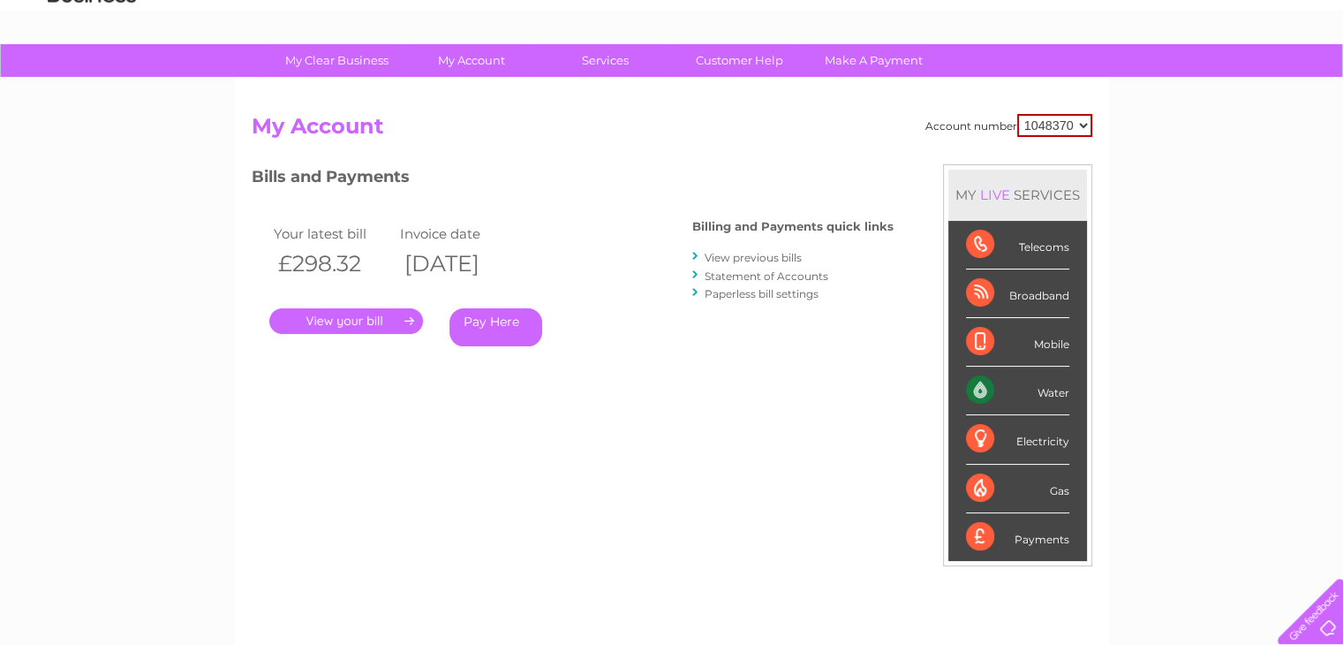
click at [975, 392] on div "Water" at bounding box center [1017, 390] width 103 height 49
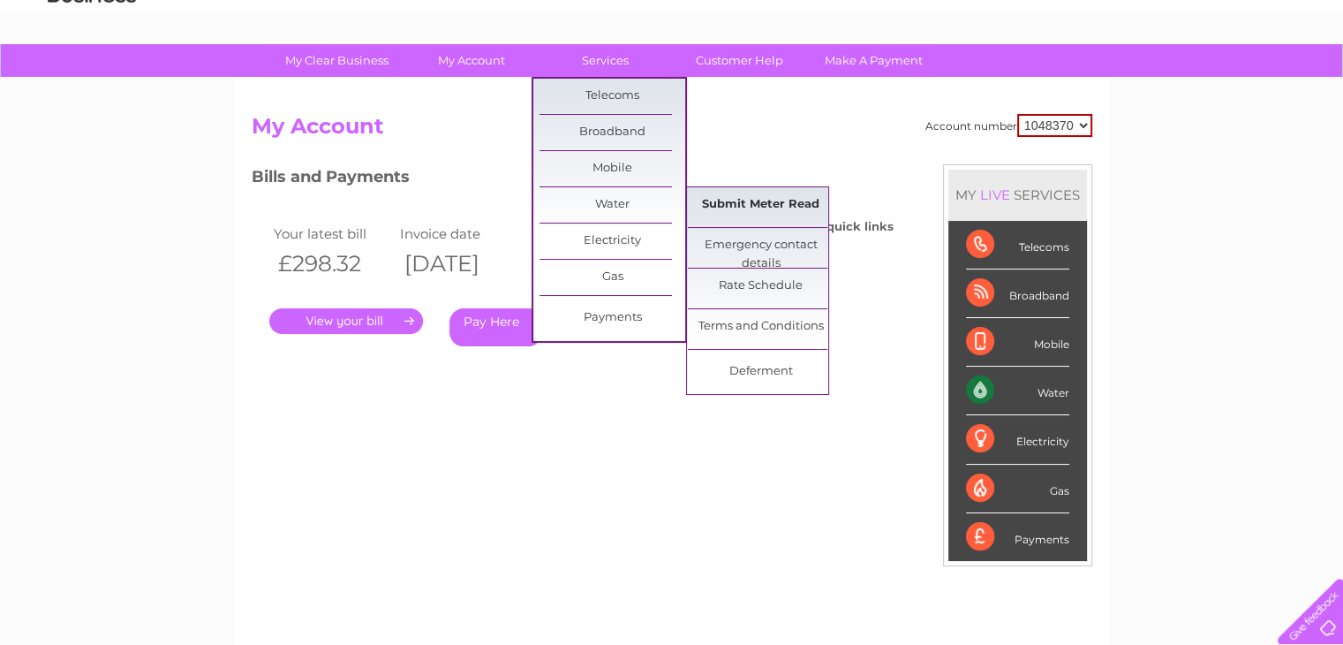
click at [757, 206] on link "Submit Meter Read" at bounding box center [761, 204] width 146 height 35
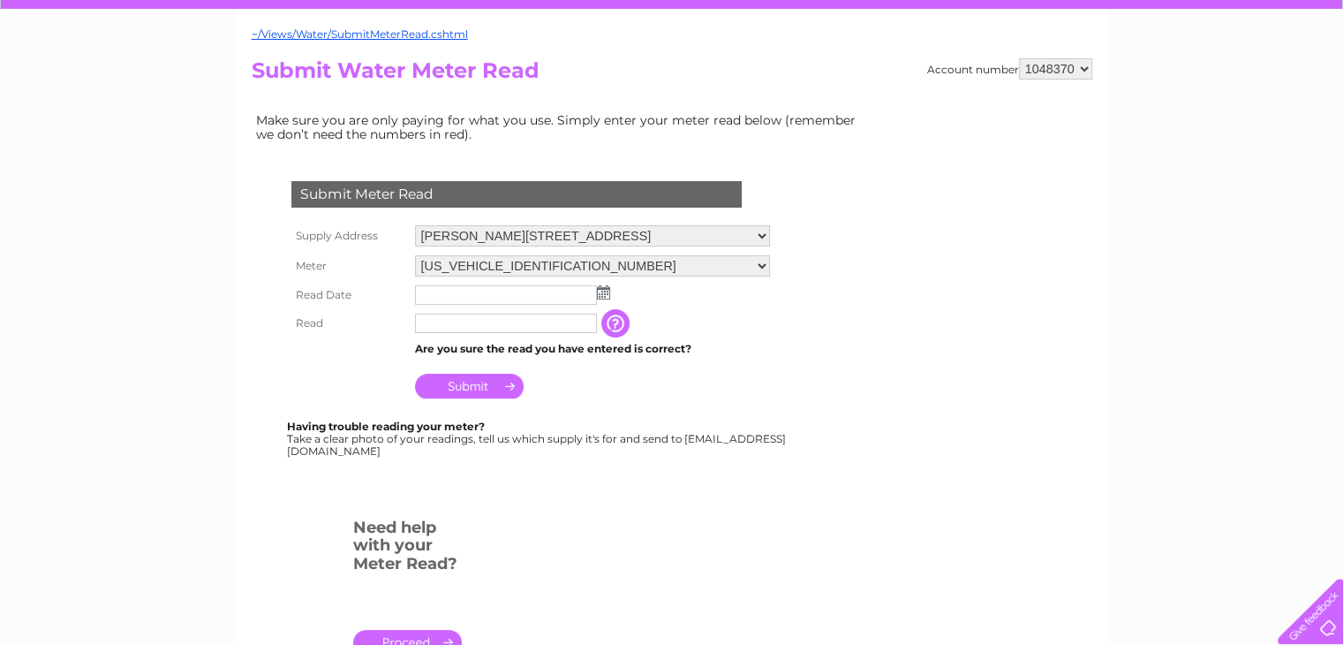
scroll to position [177, 0]
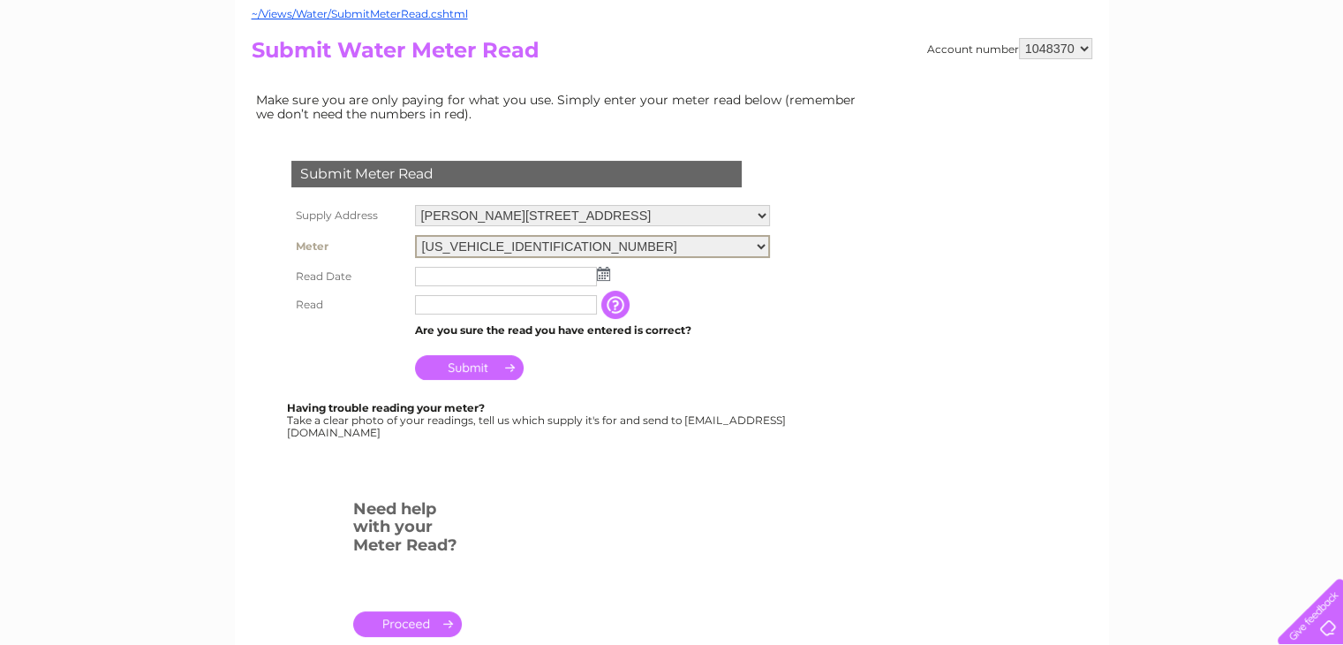
drag, startPoint x: 418, startPoint y: 239, endPoint x: 511, endPoint y: 248, distance: 94.0
click at [511, 248] on select "[US_VEHICLE_IDENTIFICATION_NUMBER]" at bounding box center [592, 246] width 355 height 23
click at [766, 216] on select "West Binny, Dechmont, Broxburn, West Lothian, EH52 6NB West Binny, Dechmont, Br…" at bounding box center [592, 216] width 355 height 23
click at [760, 245] on select "[US_VEHICLE_IDENTIFICATION_NUMBER]" at bounding box center [592, 247] width 355 height 21
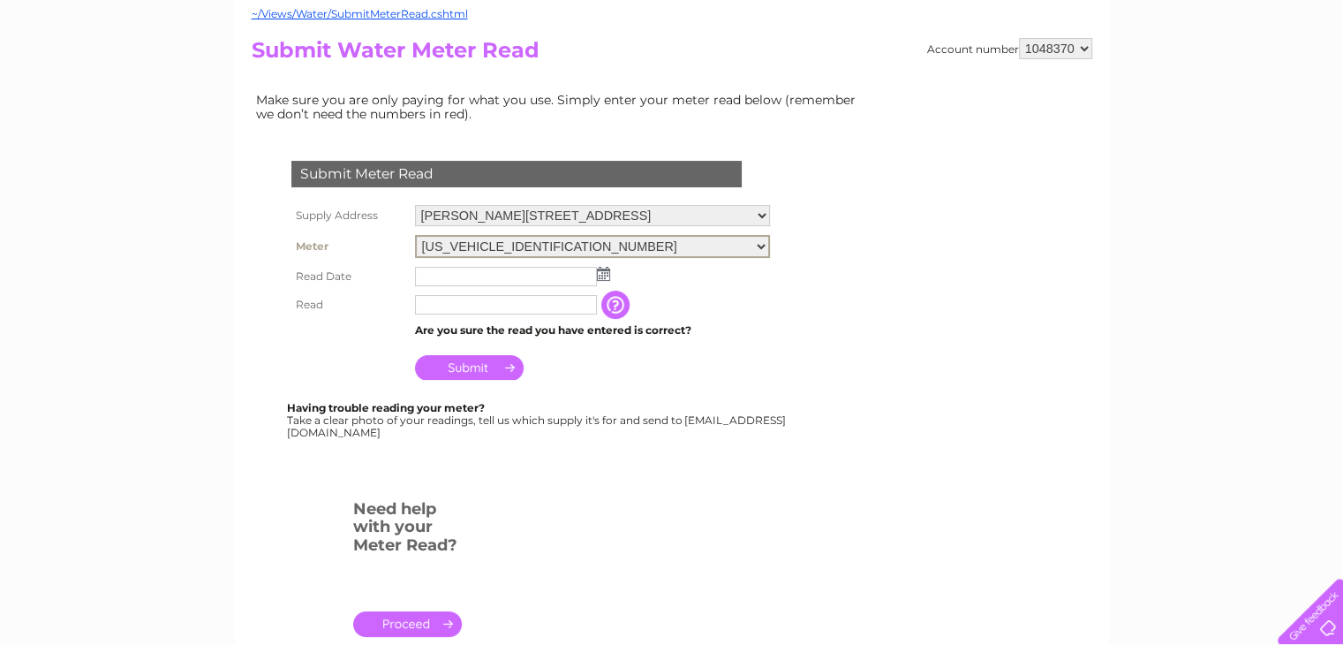
click at [760, 245] on select "[US_VEHICLE_IDENTIFICATION_NUMBER]" at bounding box center [592, 246] width 355 height 23
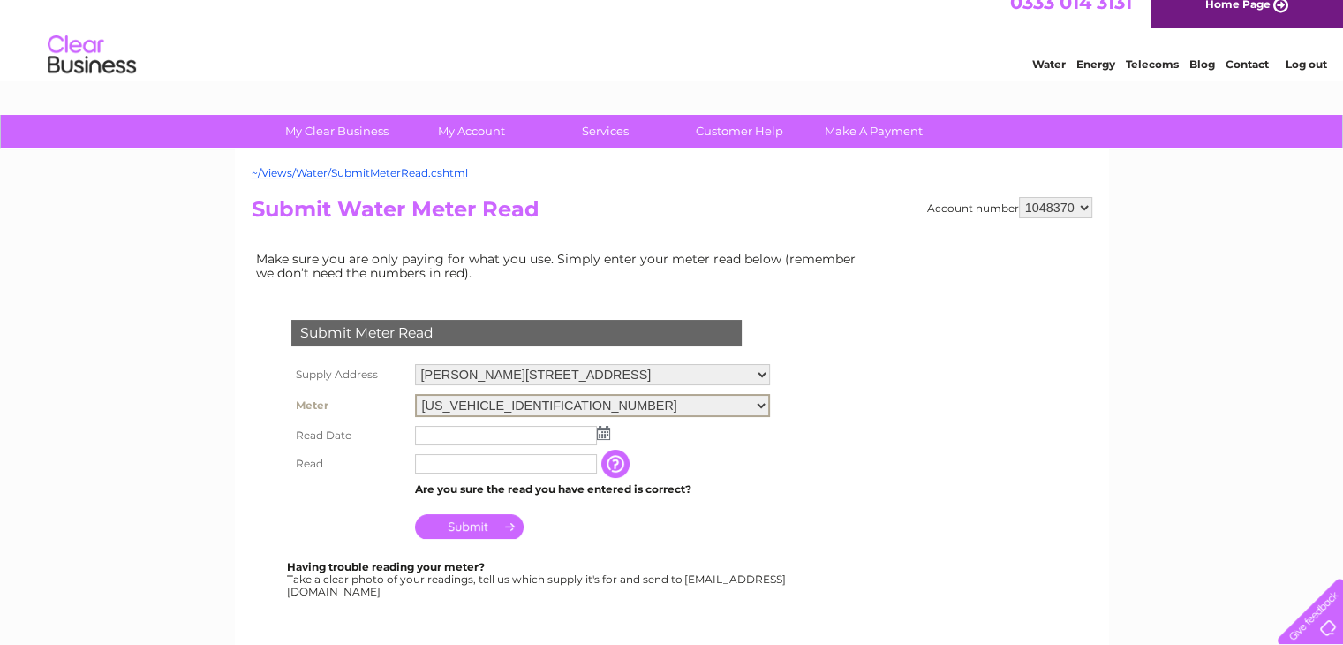
scroll to position [0, 0]
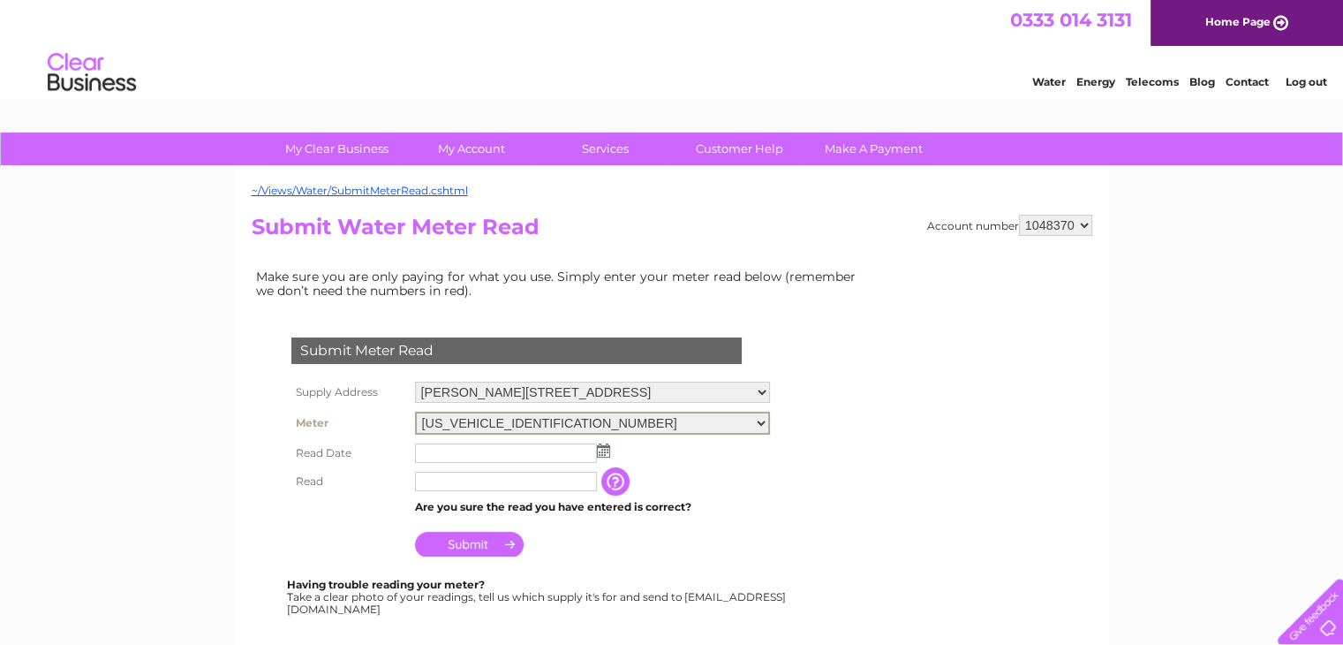
click at [1234, 80] on link "Contact" at bounding box center [1247, 81] width 43 height 13
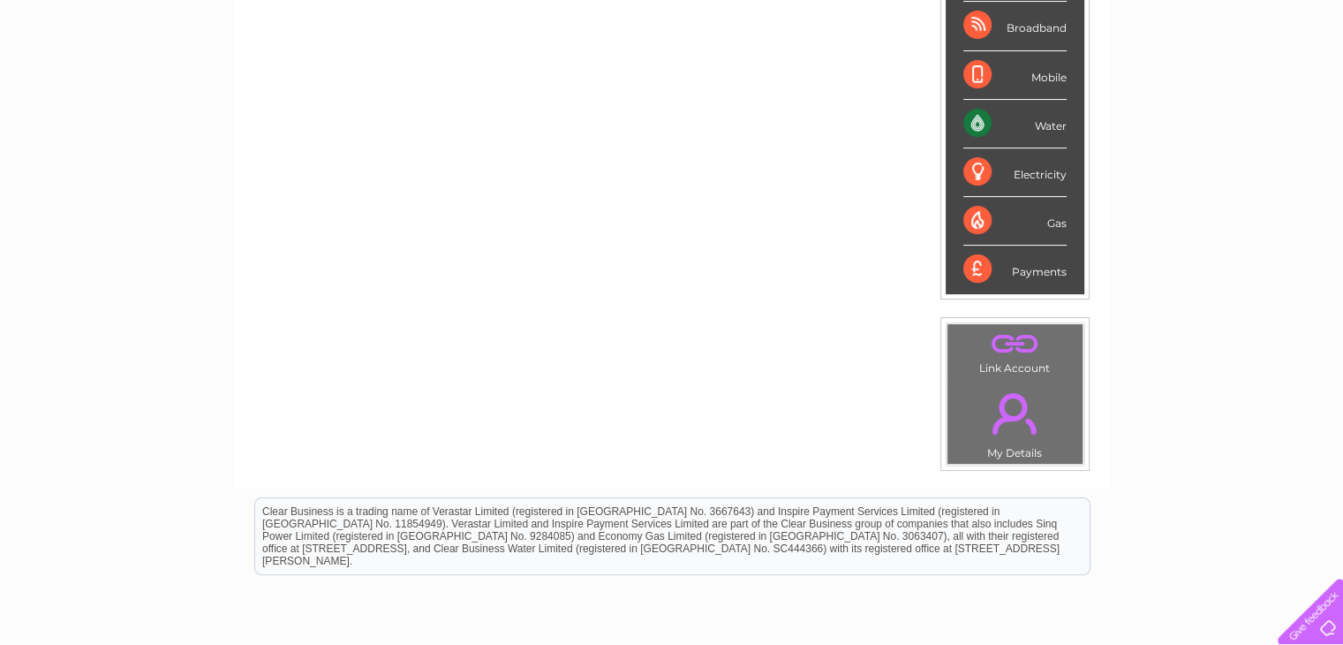
scroll to position [137, 0]
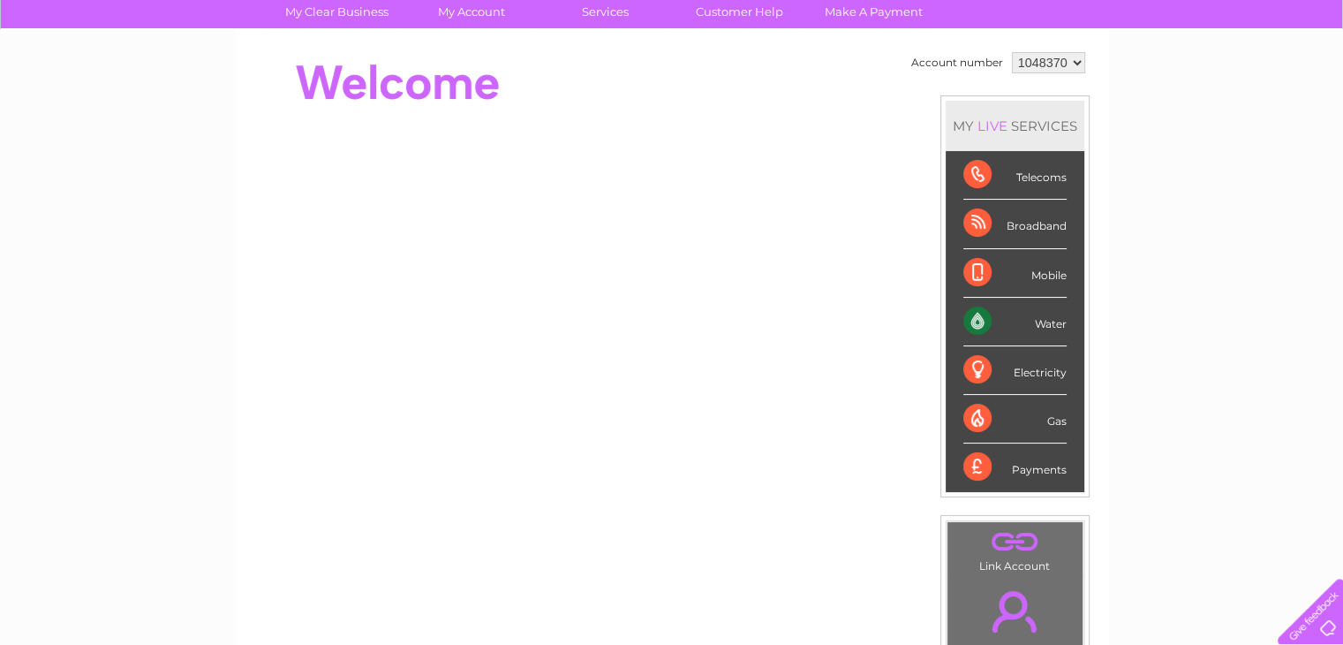
click at [1056, 320] on div "Water" at bounding box center [1014, 322] width 103 height 49
click at [977, 314] on div "Water" at bounding box center [1014, 322] width 103 height 49
click at [751, 15] on link "Customer Help" at bounding box center [740, 12] width 146 height 33
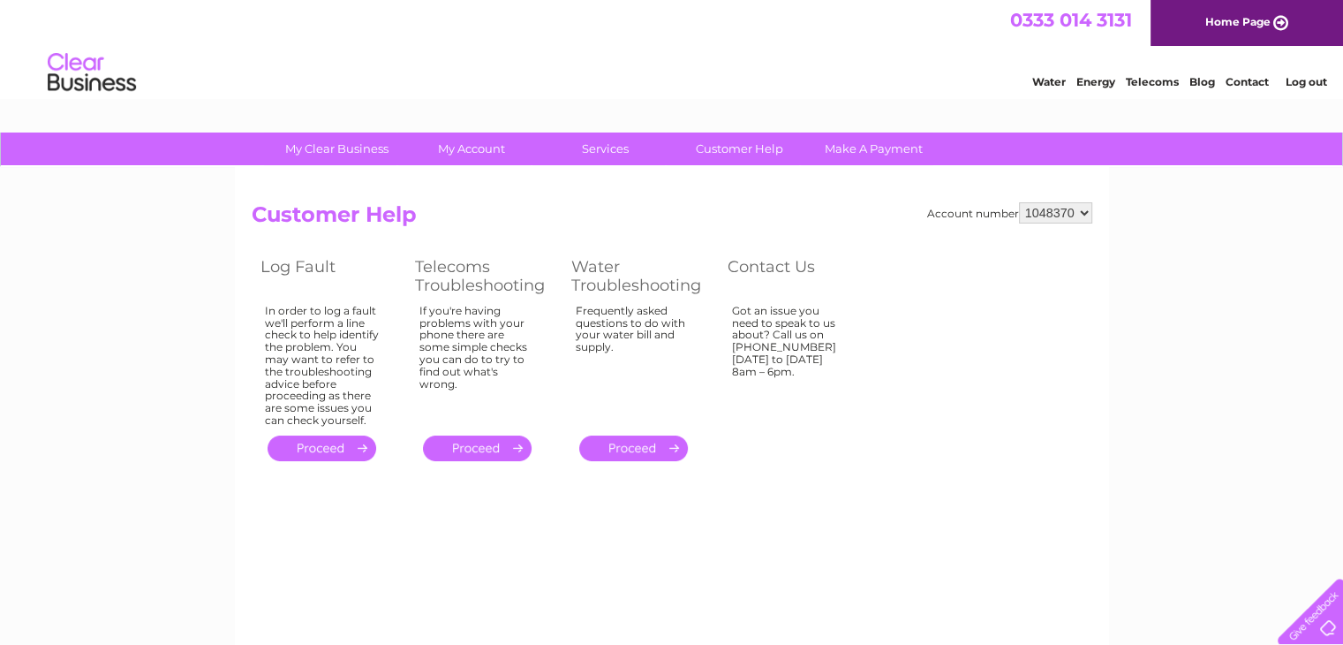
click at [646, 447] on link "." at bounding box center [633, 448] width 109 height 26
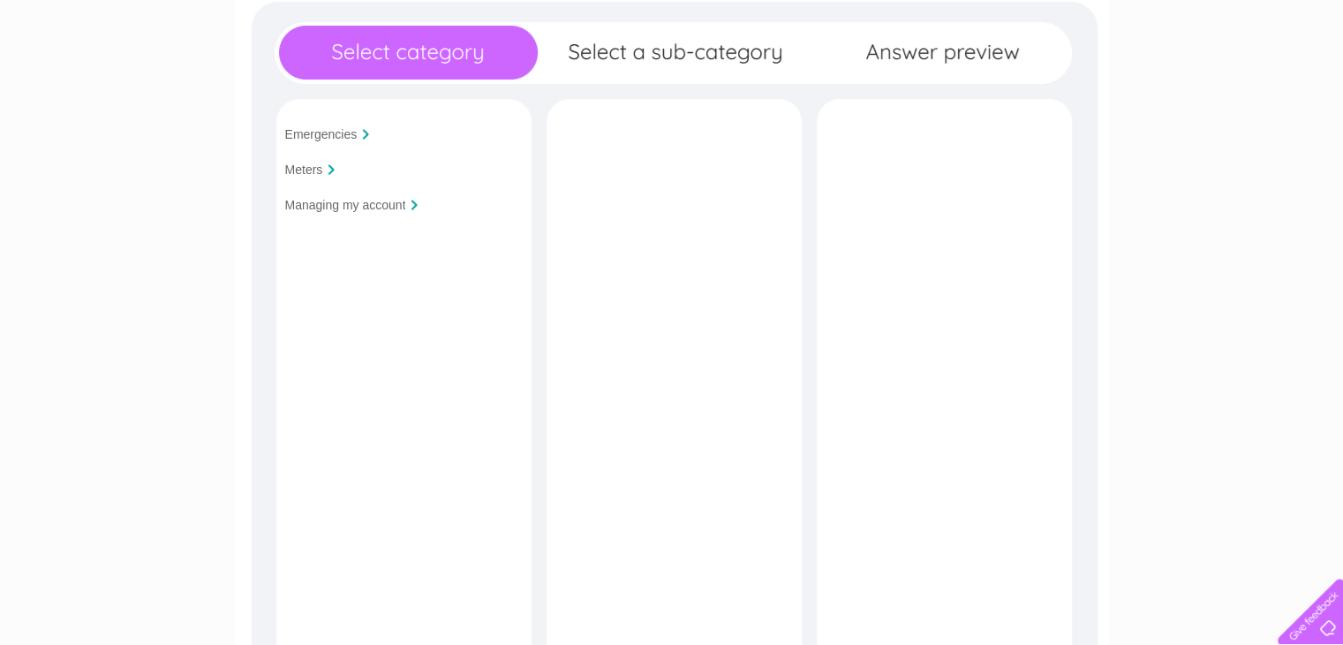
scroll to position [265, 0]
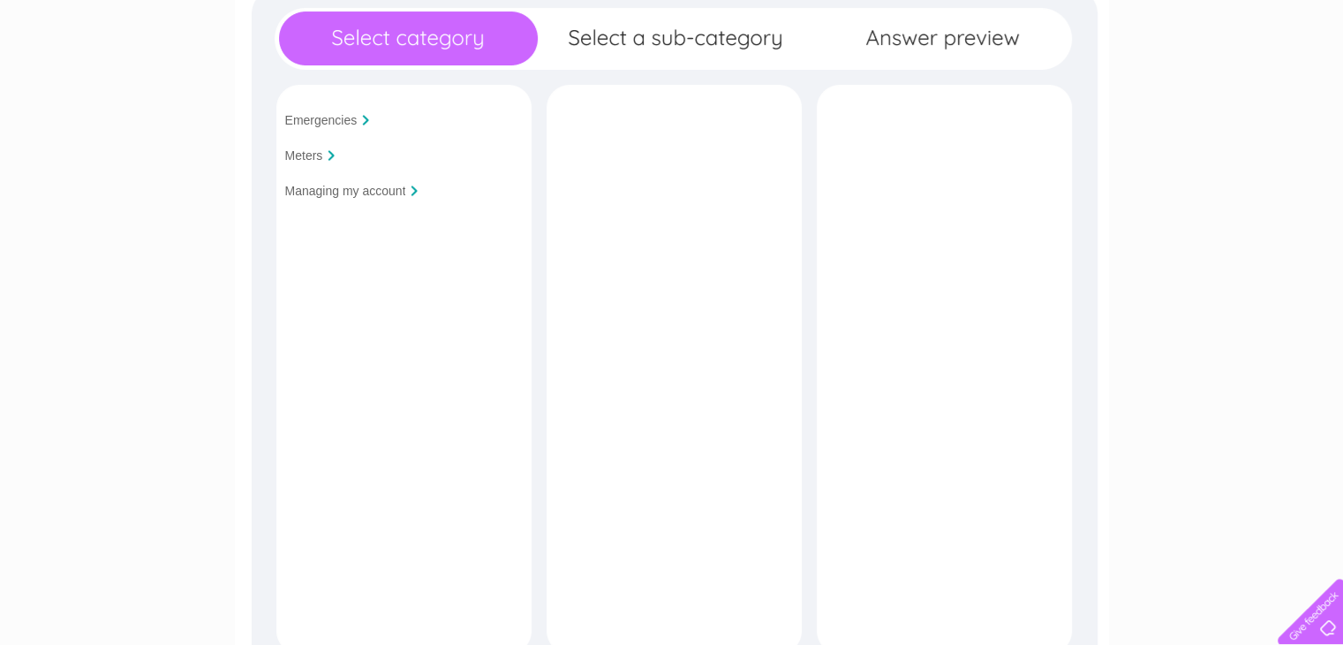
click at [303, 148] on input "Meters" at bounding box center [304, 155] width 38 height 14
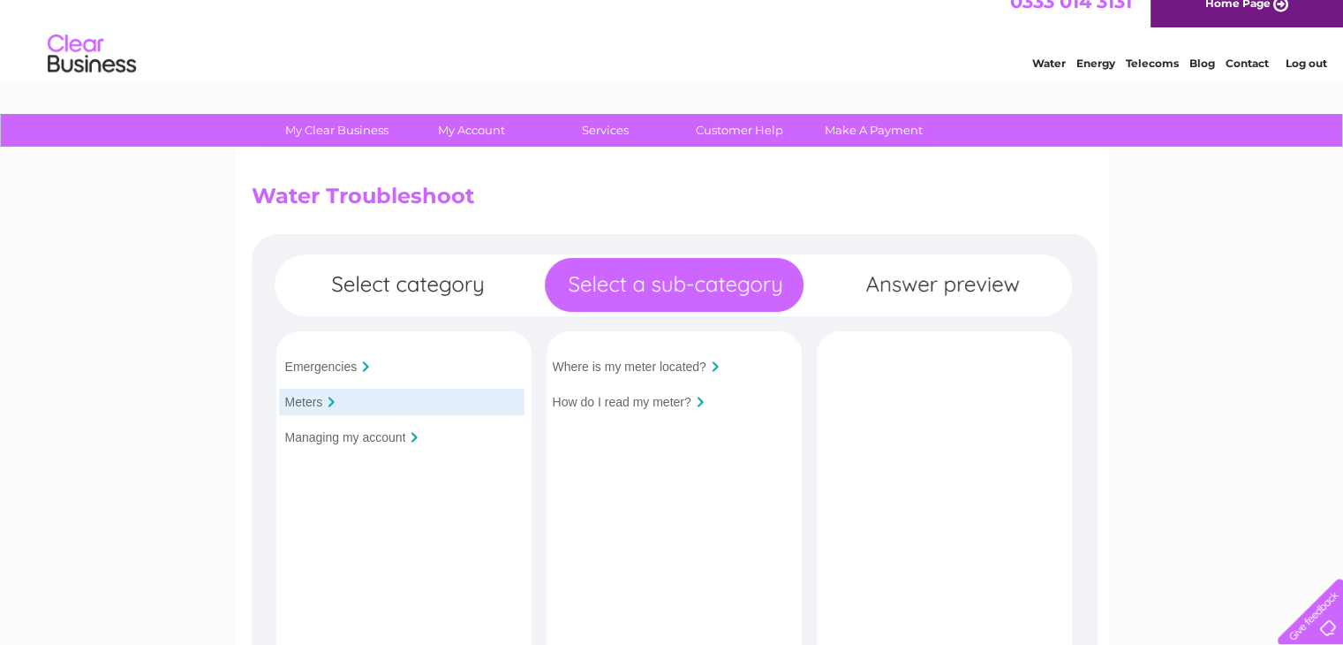
scroll to position [0, 0]
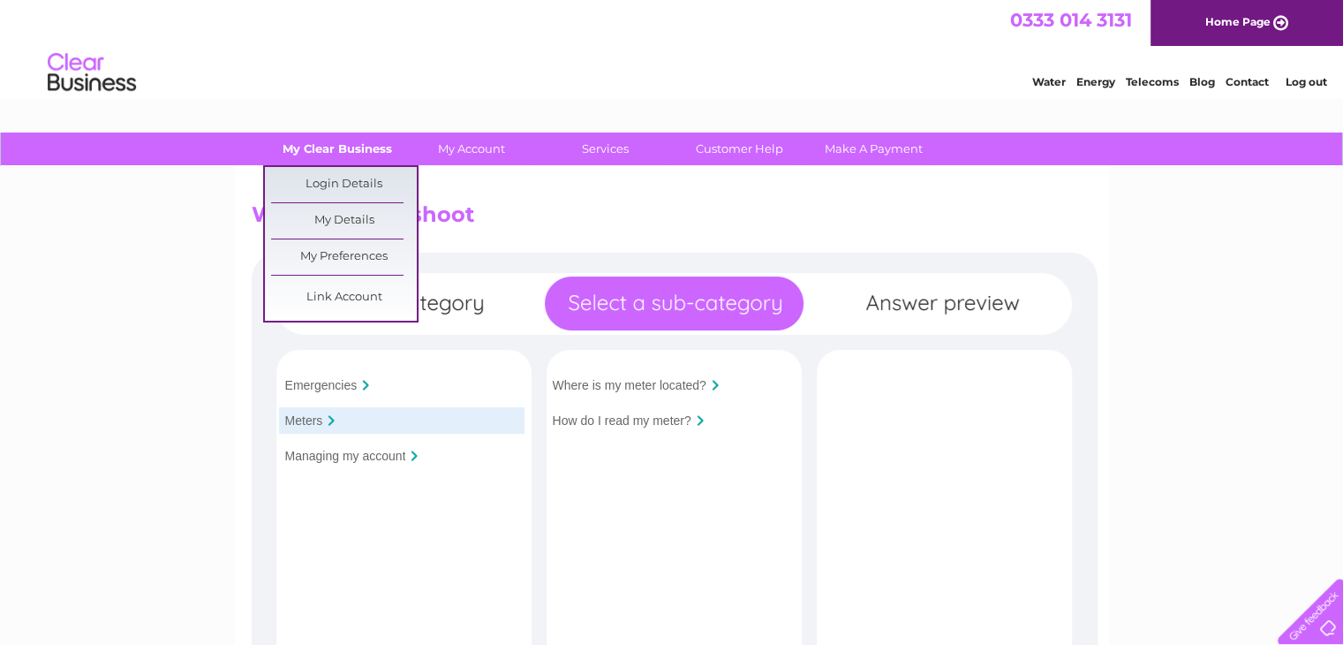
click at [311, 148] on link "My Clear Business" at bounding box center [337, 148] width 146 height 33
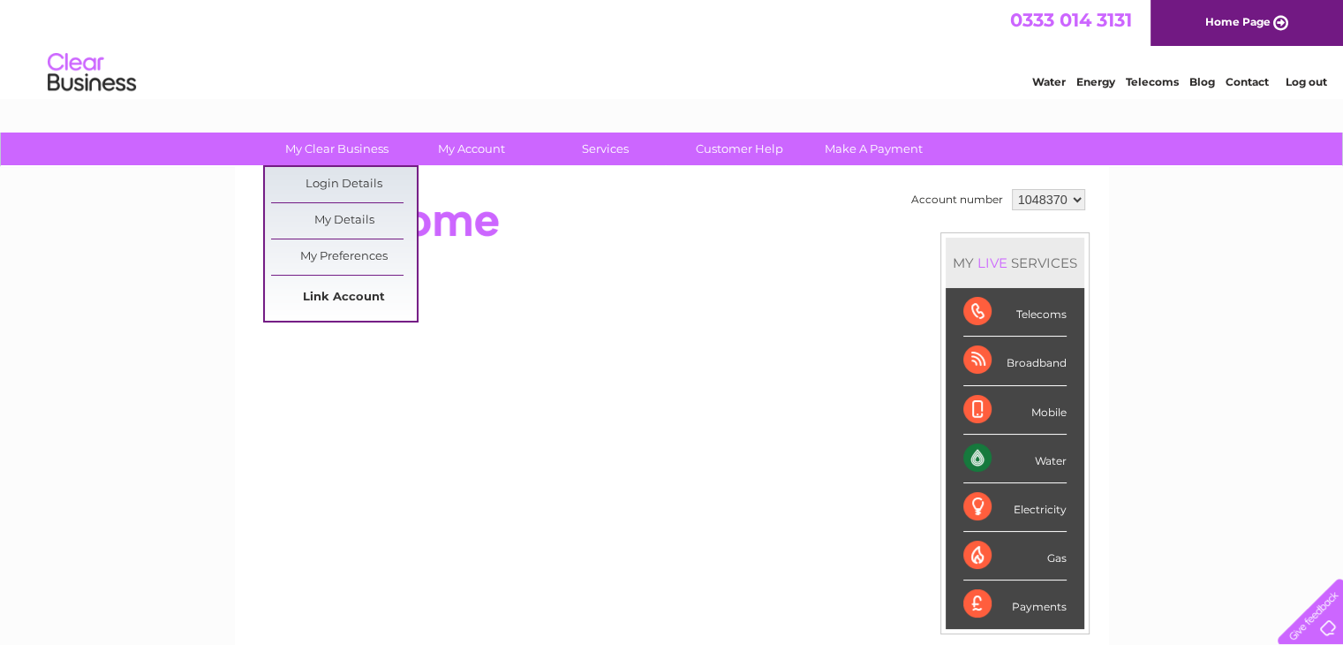
click at [350, 298] on link "Link Account" at bounding box center [344, 297] width 146 height 35
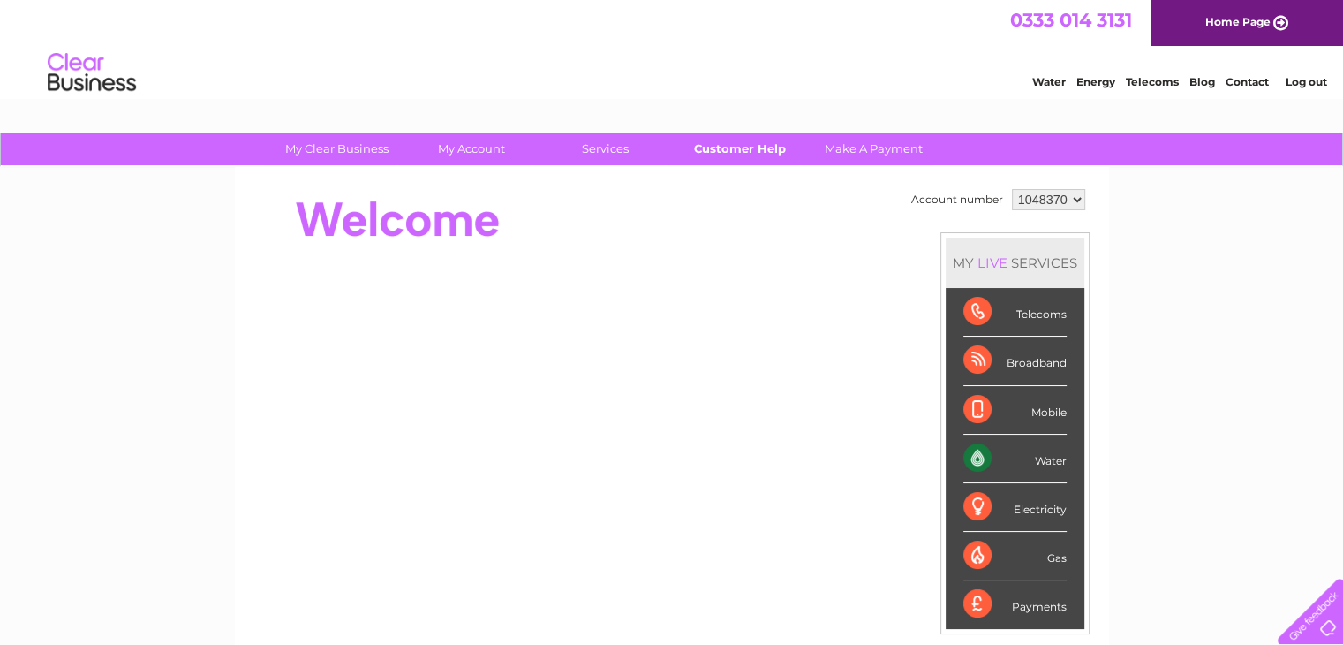
click at [735, 145] on link "Customer Help" at bounding box center [740, 148] width 146 height 33
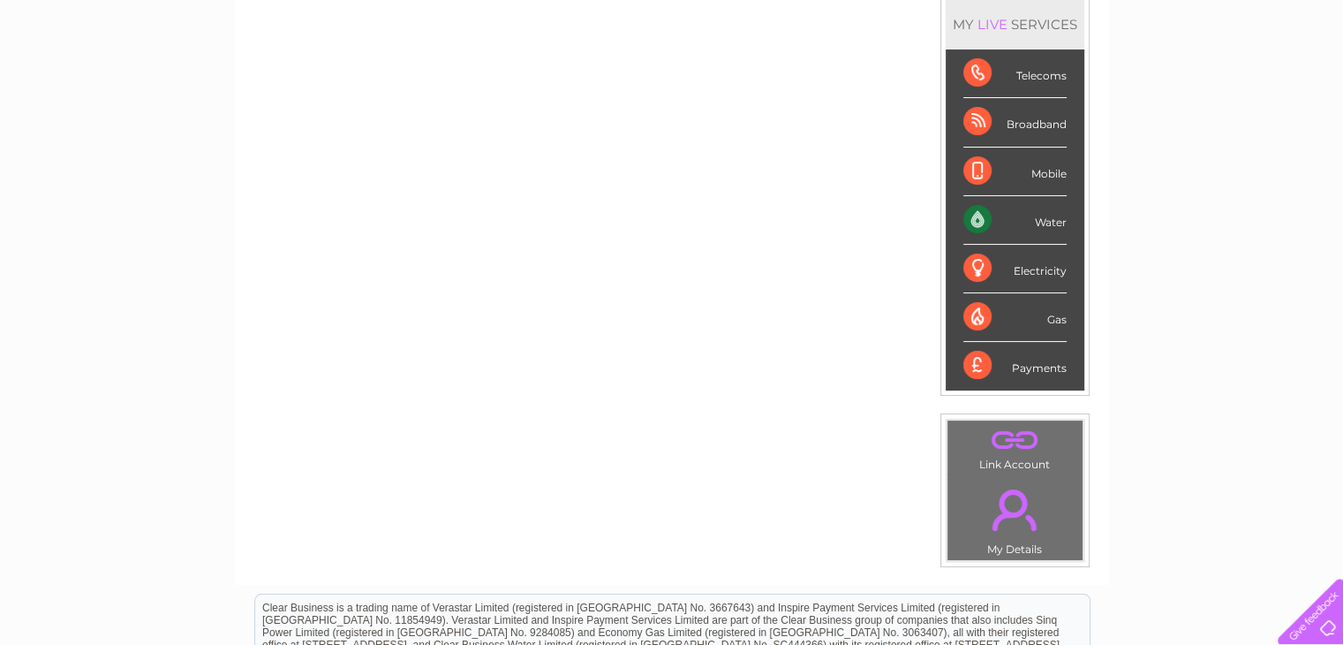
scroll to position [177, 0]
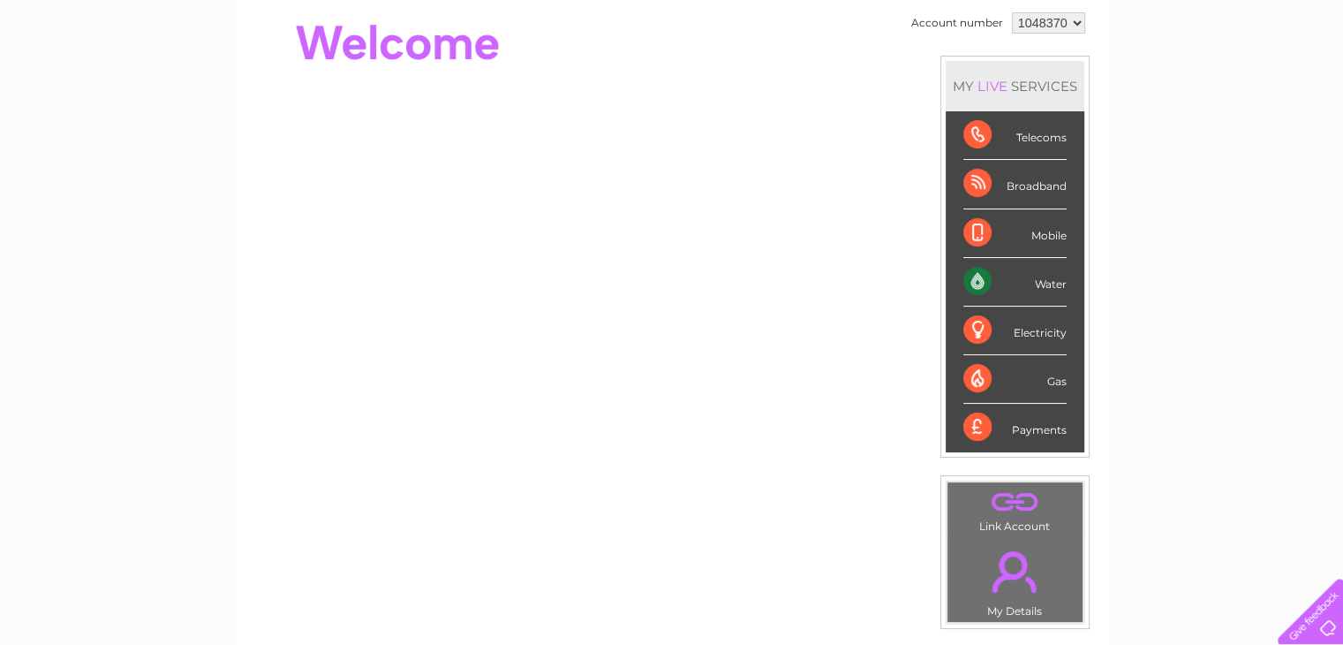
click at [973, 274] on div "Water" at bounding box center [1014, 282] width 103 height 49
click at [972, 283] on div "Water" at bounding box center [1014, 282] width 103 height 49
click at [1049, 280] on div "Water" at bounding box center [1014, 282] width 103 height 49
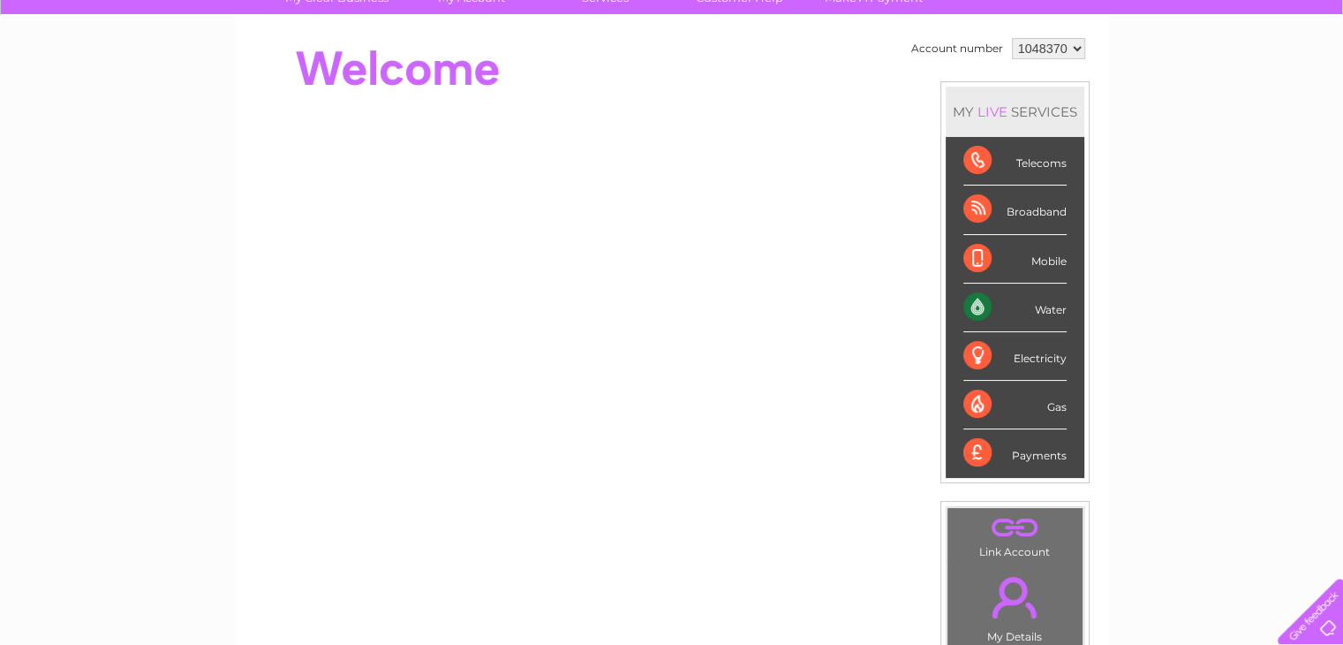
scroll to position [0, 0]
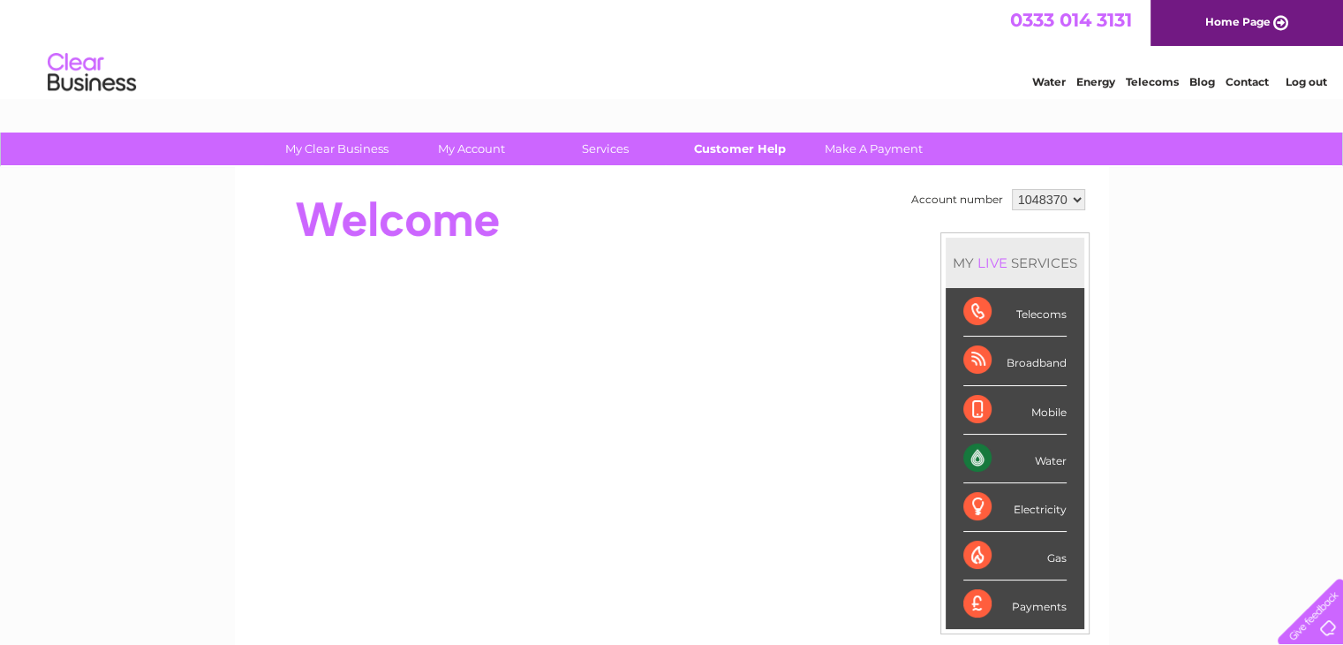
click at [721, 147] on link "Customer Help" at bounding box center [740, 148] width 146 height 33
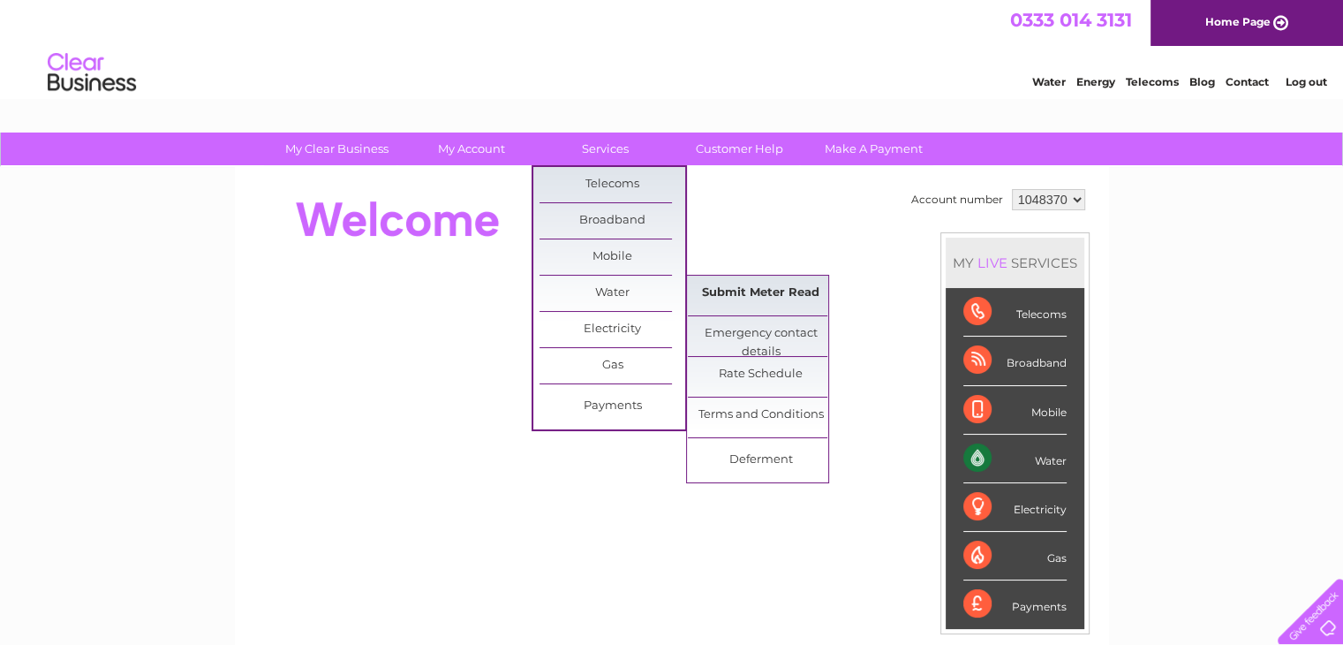
click at [780, 295] on link "Submit Meter Read" at bounding box center [761, 292] width 146 height 35
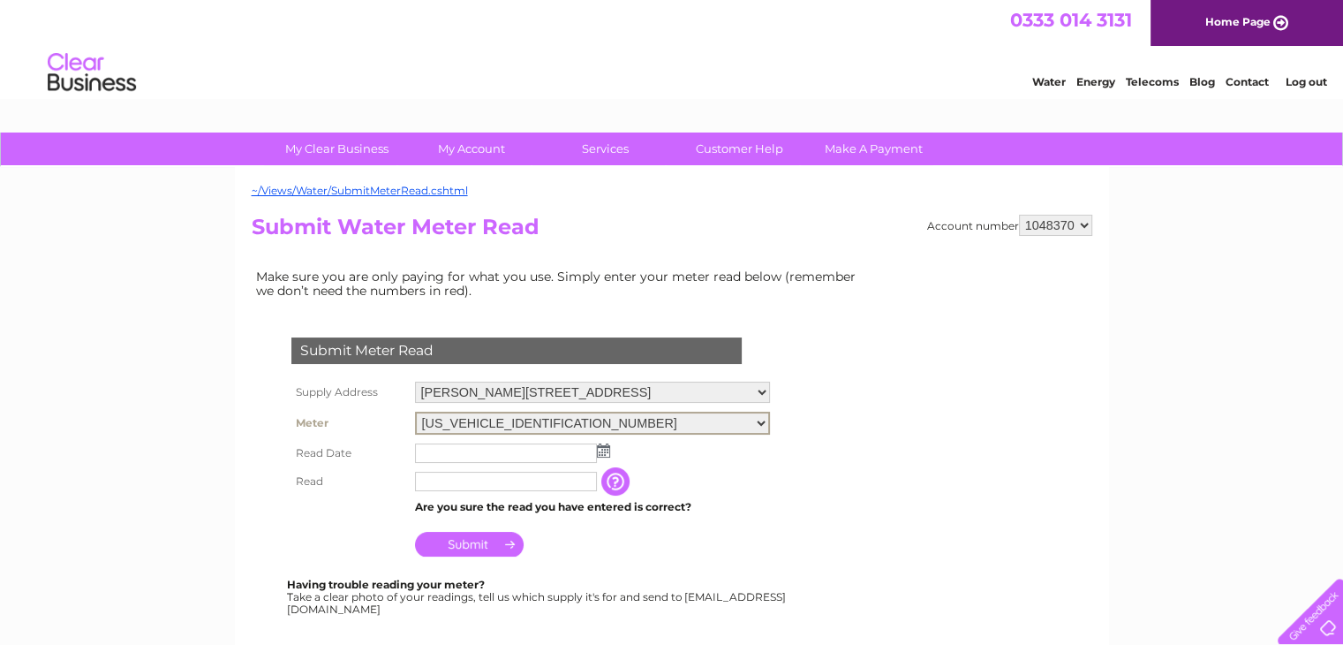
click at [567, 416] on select "[US_VEHICLE_IDENTIFICATION_NUMBER]" at bounding box center [592, 422] width 355 height 23
click at [517, 453] on input "text" at bounding box center [507, 452] width 184 height 21
click at [566, 417] on select "[US_VEHICLE_IDENTIFICATION_NUMBER]" at bounding box center [592, 422] width 355 height 23
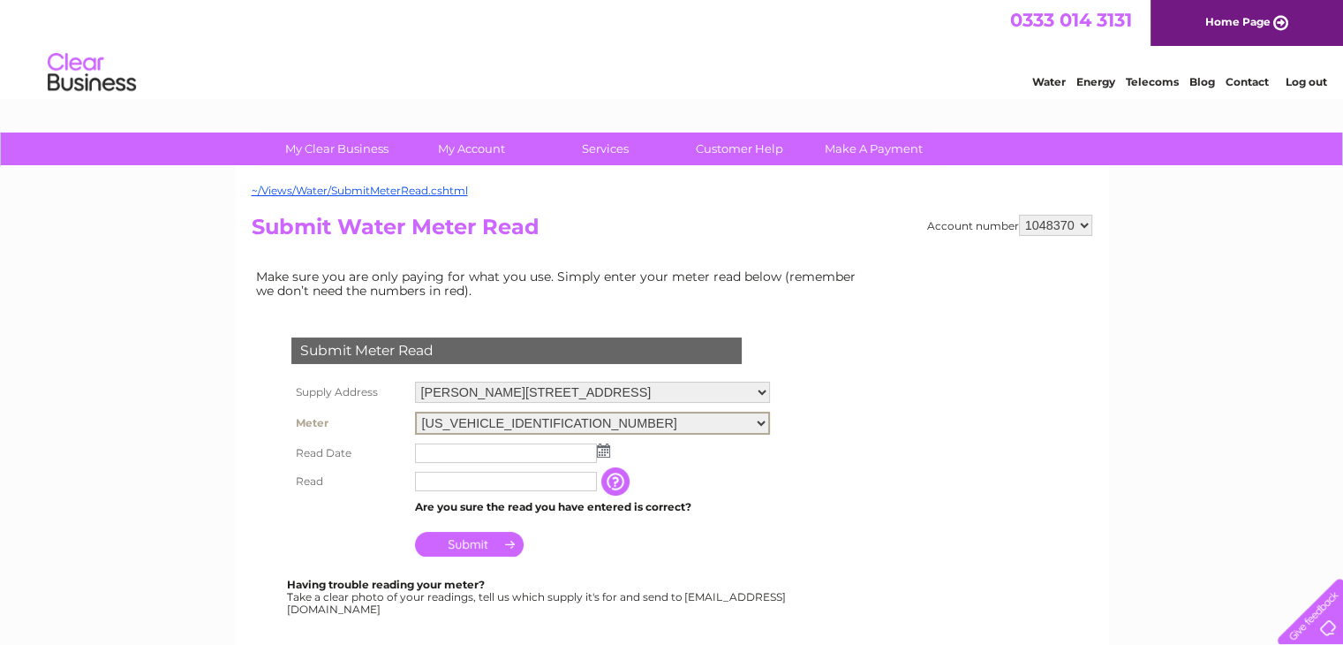
drag, startPoint x: 449, startPoint y: 424, endPoint x: 597, endPoint y: 438, distance: 149.0
click at [597, 438] on tbody "Supply Address [PERSON_NAME][STREET_ADDRESS][PERSON_NAME] Meter [US_VEHICLE_IDE…" at bounding box center [530, 469] width 487 height 184
click at [415, 411] on select "[US_VEHICLE_IDENTIFICATION_NUMBER]" at bounding box center [592, 422] width 355 height 23
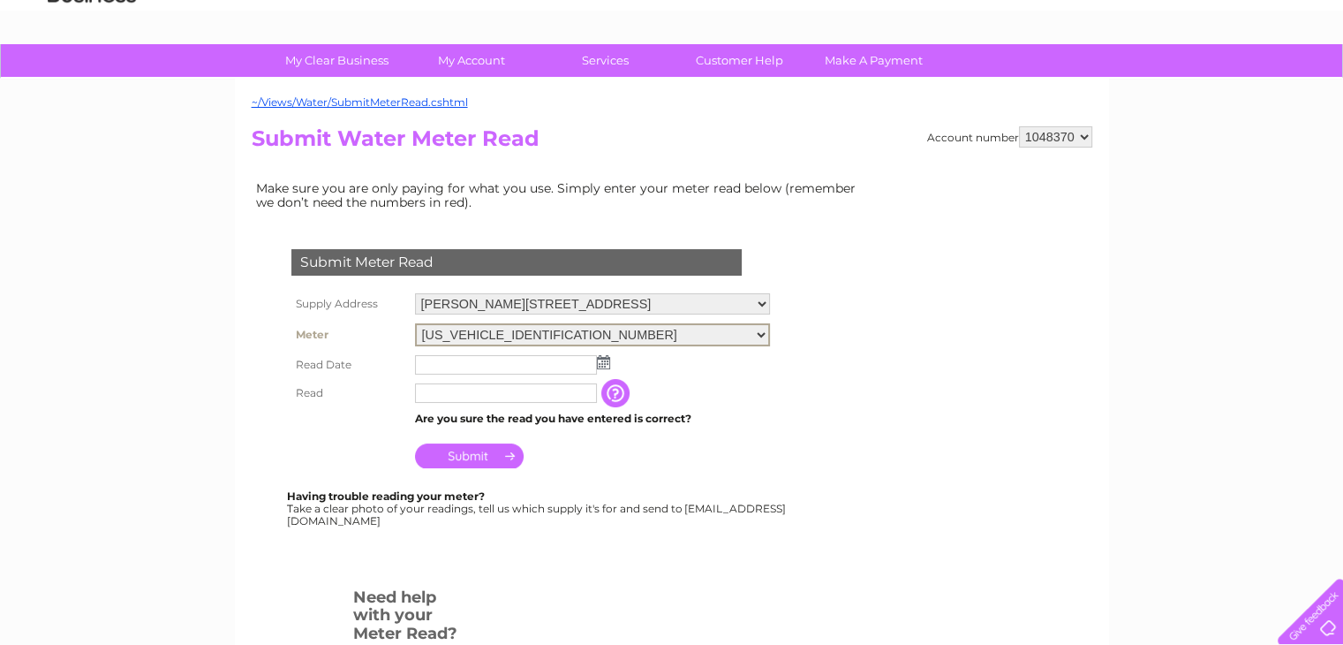
scroll to position [177, 0]
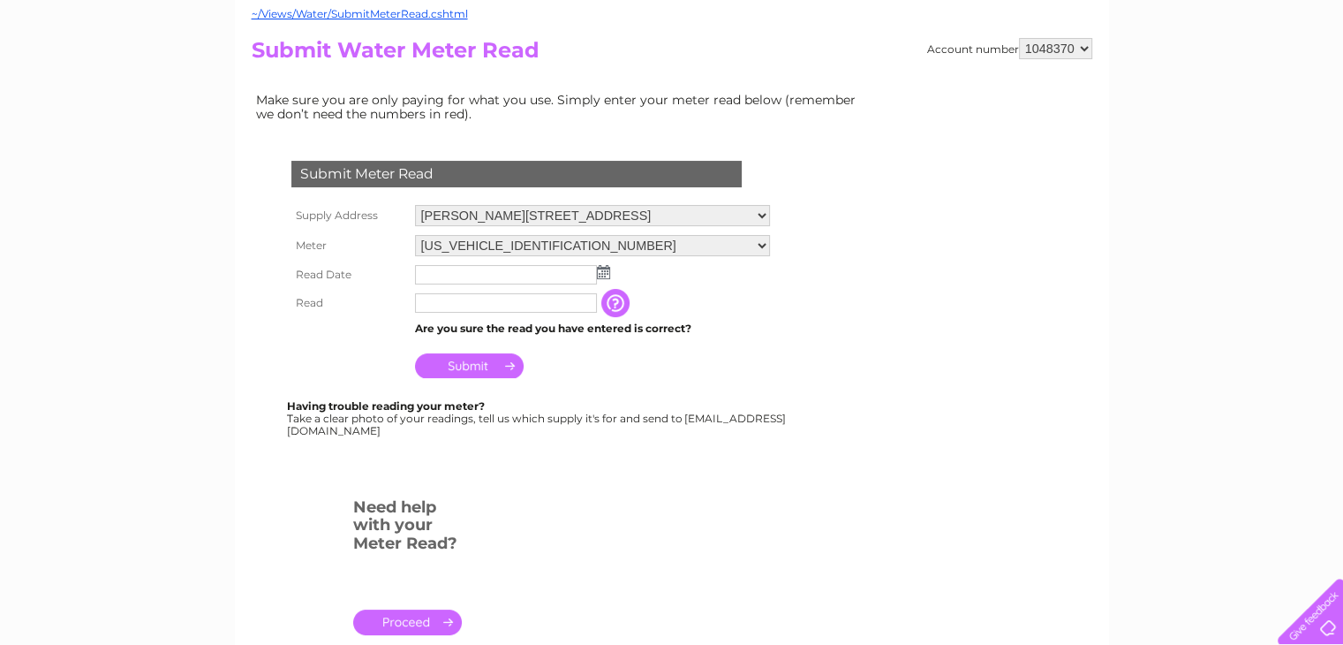
drag, startPoint x: 298, startPoint y: 433, endPoint x: 467, endPoint y: 457, distance: 170.3
click at [467, 457] on div "Submit Meter Read Supply Address [PERSON_NAME][STREET_ADDRESS][PERSON_NAME] Met…" at bounding box center [520, 307] width 537 height 364
copy div "[EMAIL_ADDRESS][DOMAIN_NAME] Has the meter rolled over ? i.e Has your meter sta…"
